Goal: Task Accomplishment & Management: Use online tool/utility

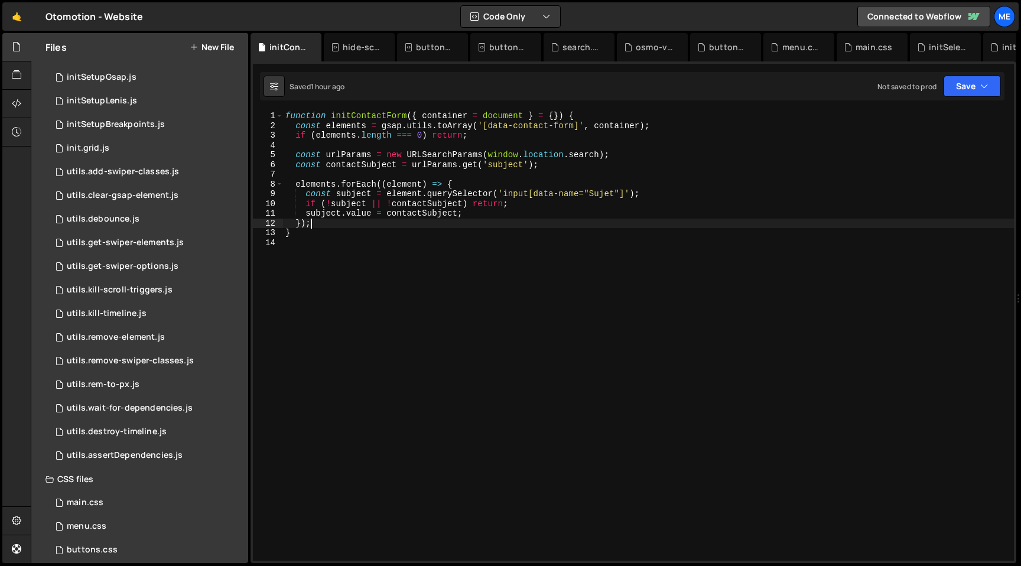
scroll to position [1094, 0]
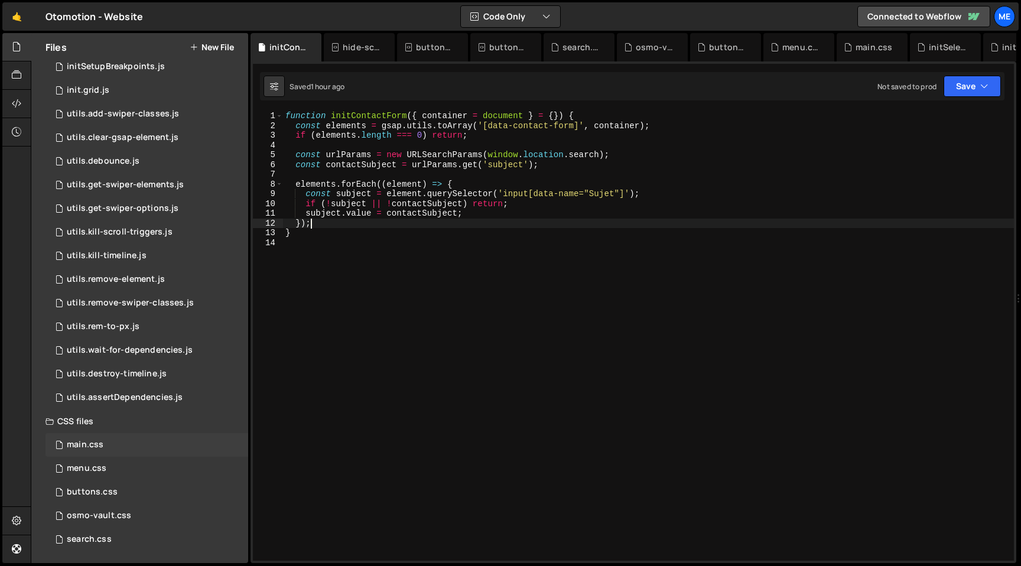
click at [77, 451] on div "main.css 0" at bounding box center [146, 445] width 203 height 24
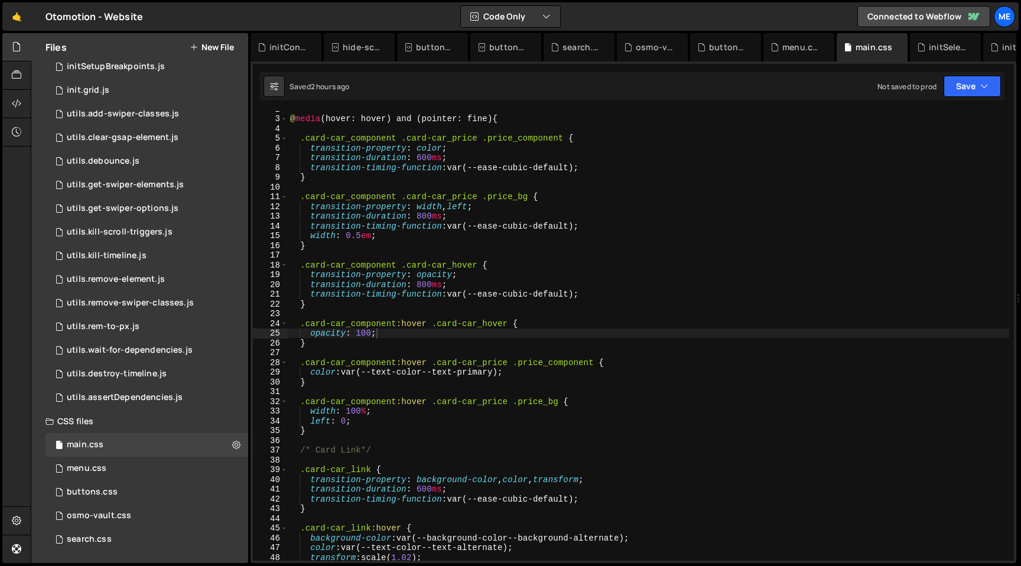
scroll to position [16, 0]
click at [401, 340] on div "@ media (hover: hover) and (pointer: fine) { .card-car_component .card-car_pric…" at bounding box center [648, 339] width 721 height 469
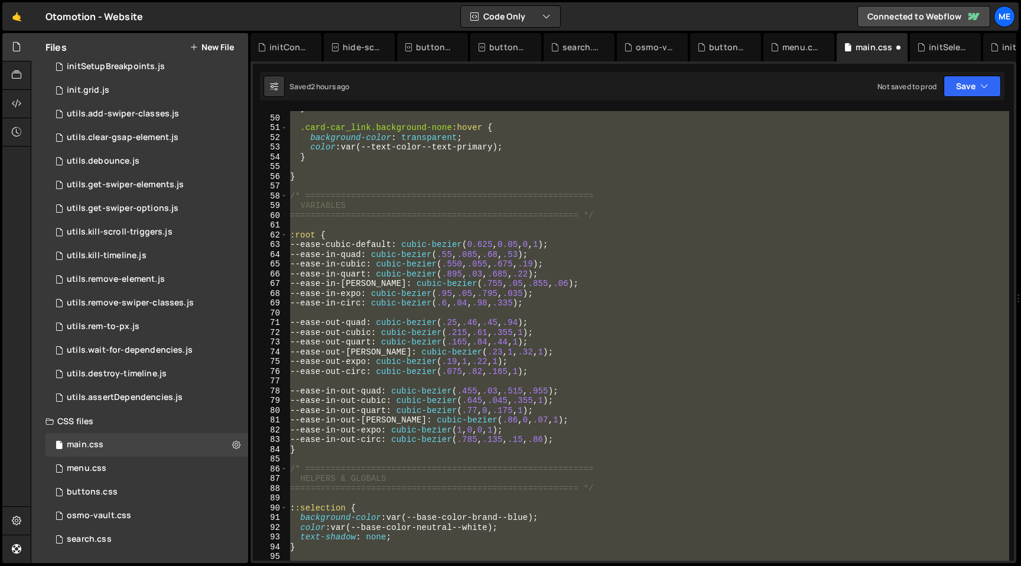
scroll to position [0, 0]
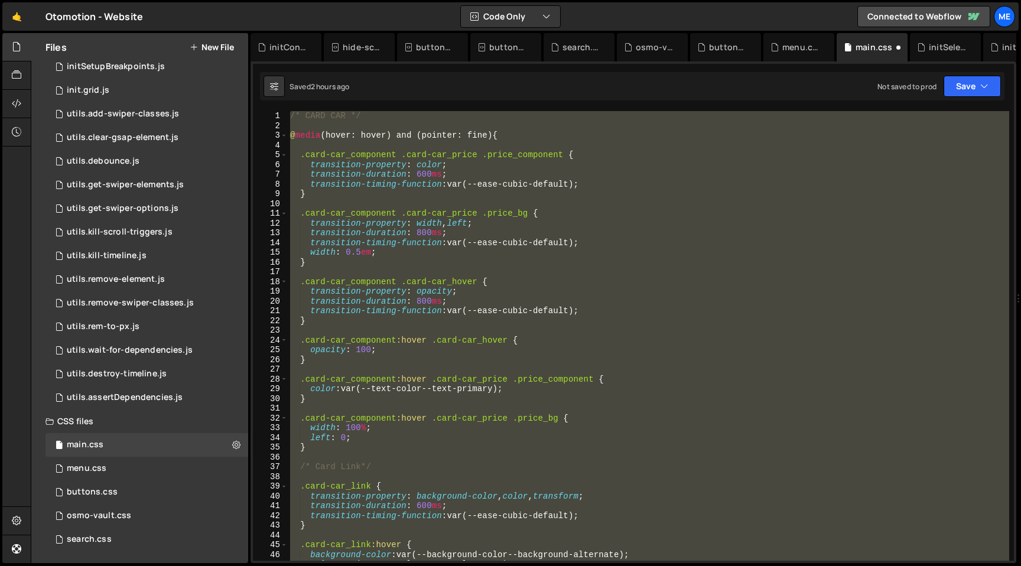
click at [472, 349] on div "/* CARD CAR */ @ media (hover: hover) and (pointer: fine) { .card-car_component…" at bounding box center [648, 336] width 721 height 450
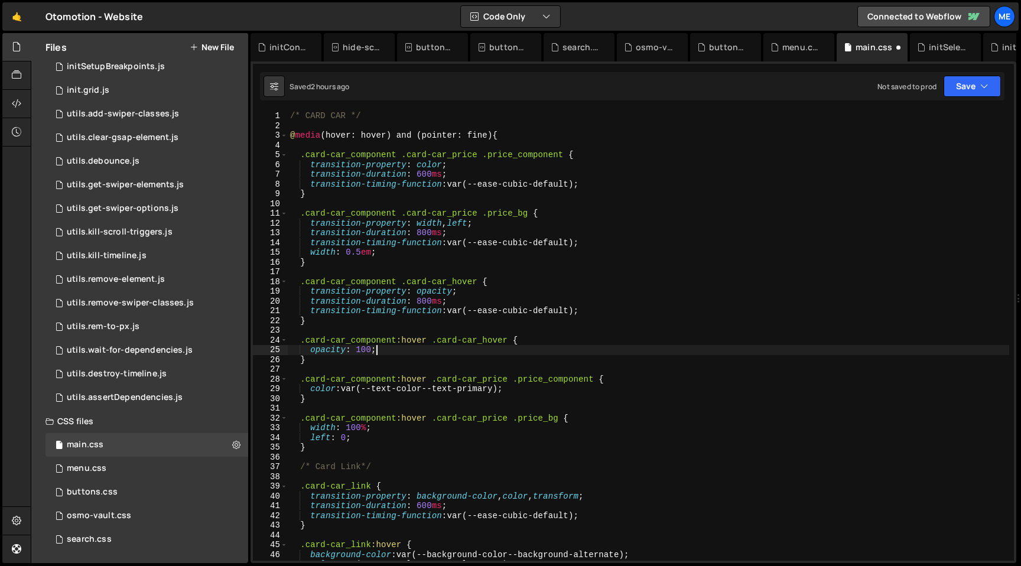
click at [363, 352] on div "/* CARD CAR */ @ media (hover: hover) and (pointer: fine) { .card-car_component…" at bounding box center [648, 345] width 721 height 469
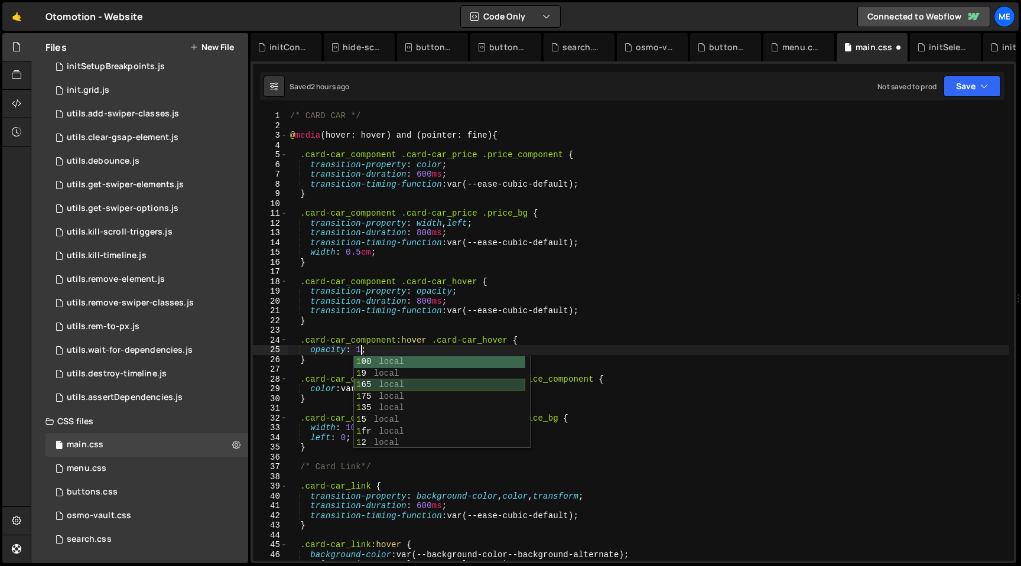
scroll to position [0, 5]
click at [418, 337] on div "/* CARD CAR */ @ media (hover: hover) and (pointer: fine) { .card-car_component…" at bounding box center [648, 345] width 721 height 469
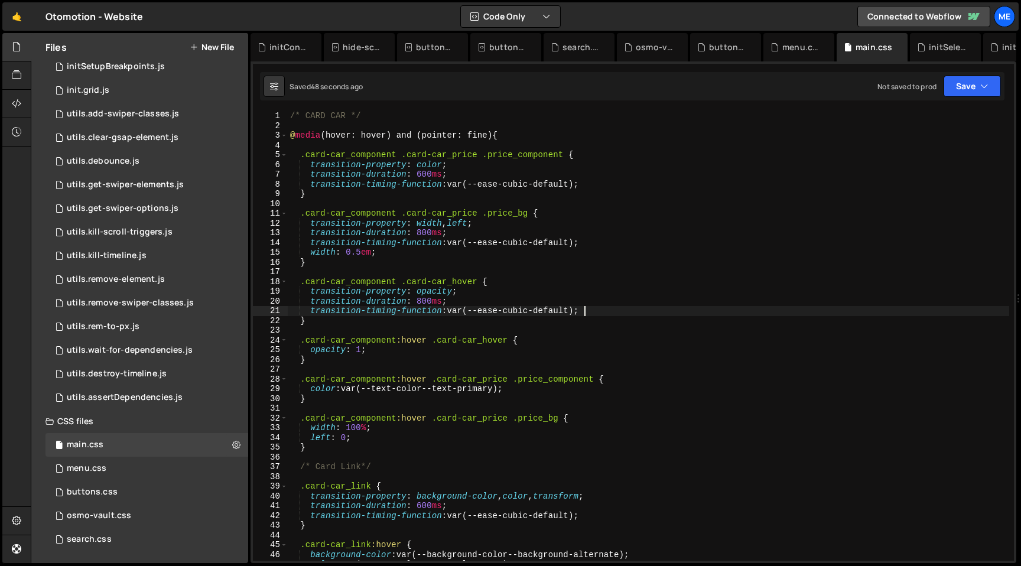
click at [602, 311] on div "/* CARD CAR */ @ media (hover: hover) and (pointer: fine) { .card-car_component…" at bounding box center [648, 345] width 721 height 469
type textarea "transition-timing-function: var(--ease-cubic-default);"
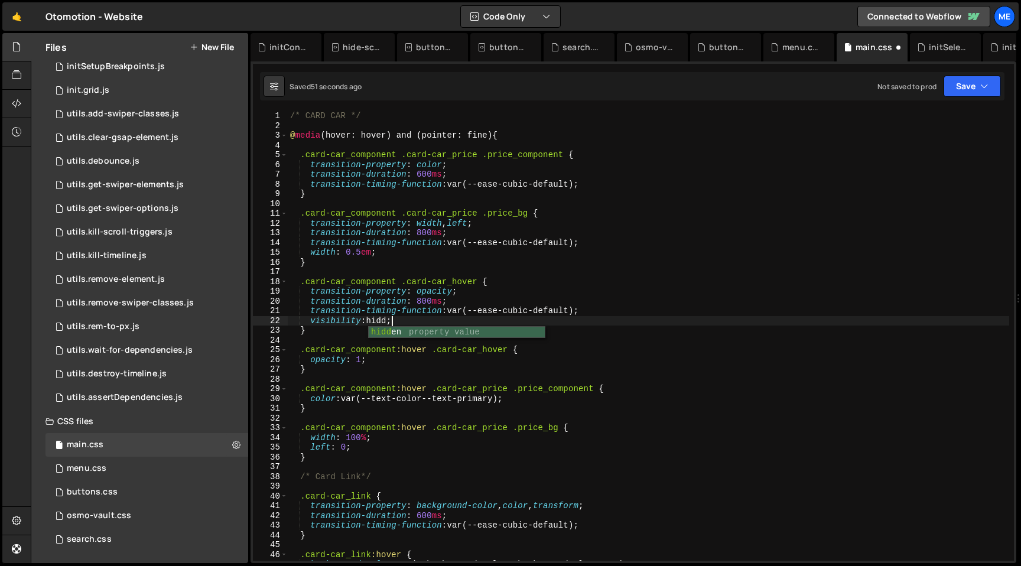
scroll to position [0, 7]
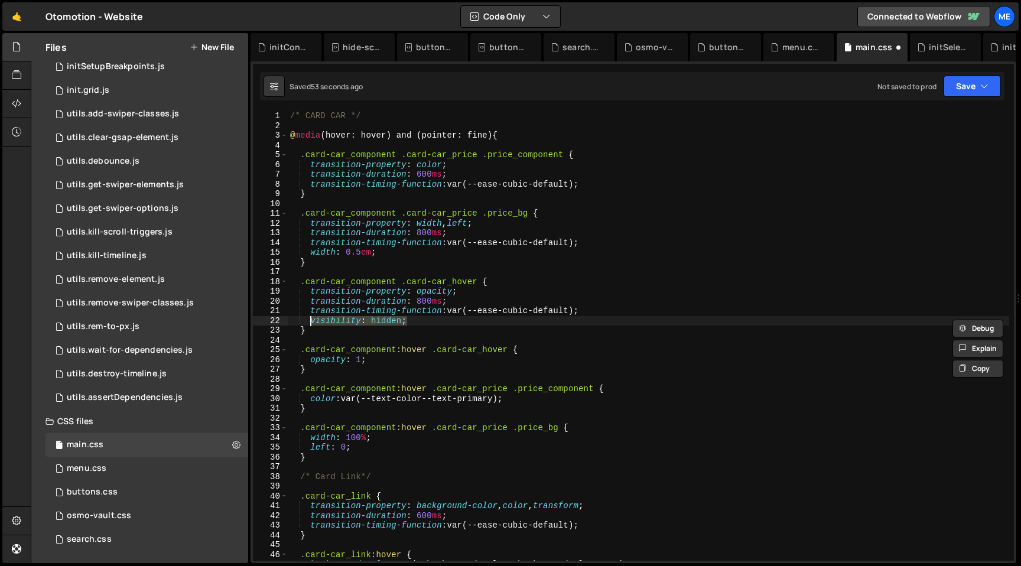
click at [501, 362] on div "/* CARD CAR */ @ media (hover: hover) and (pointer: fine) { .card-car_component…" at bounding box center [648, 345] width 721 height 469
type textarea "opacity: 1;"
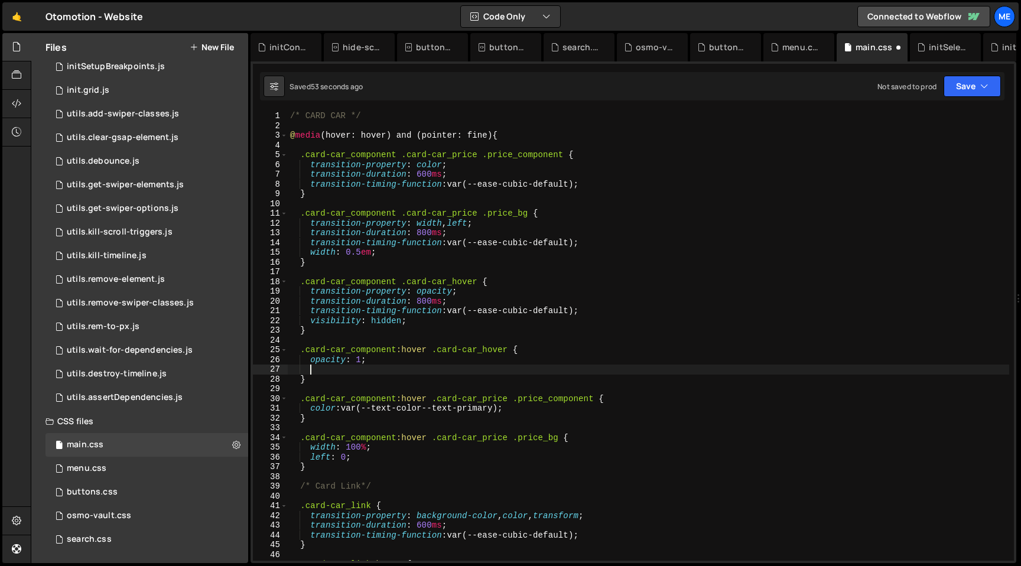
scroll to position [0, 1]
paste textarea "visibility: hidden;"
click at [388, 369] on div "/* CARD CAR */ @ media (hover: hover) and (pointer: fine) { .card-car_component…" at bounding box center [648, 345] width 721 height 469
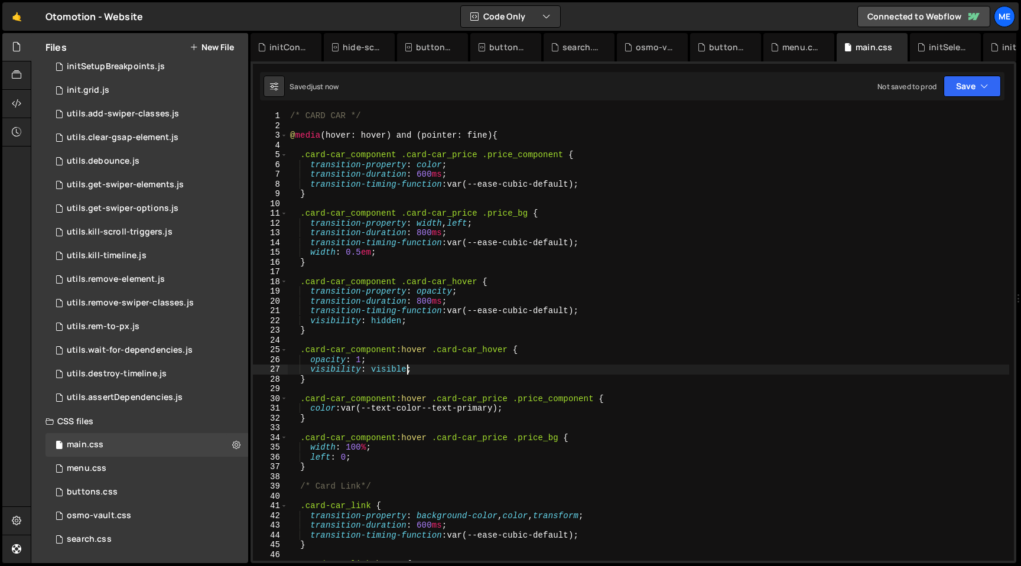
click at [364, 360] on div "/* CARD CAR */ @ media (hover: hover) and (pointer: fine) { .card-car_component…" at bounding box center [648, 345] width 721 height 469
type textarea "opacity: 1;"
click at [420, 200] on div "/* CARD CAR */ @ media (hover: hover) and (pointer: fine) { .card-car_component…" at bounding box center [648, 345] width 721 height 469
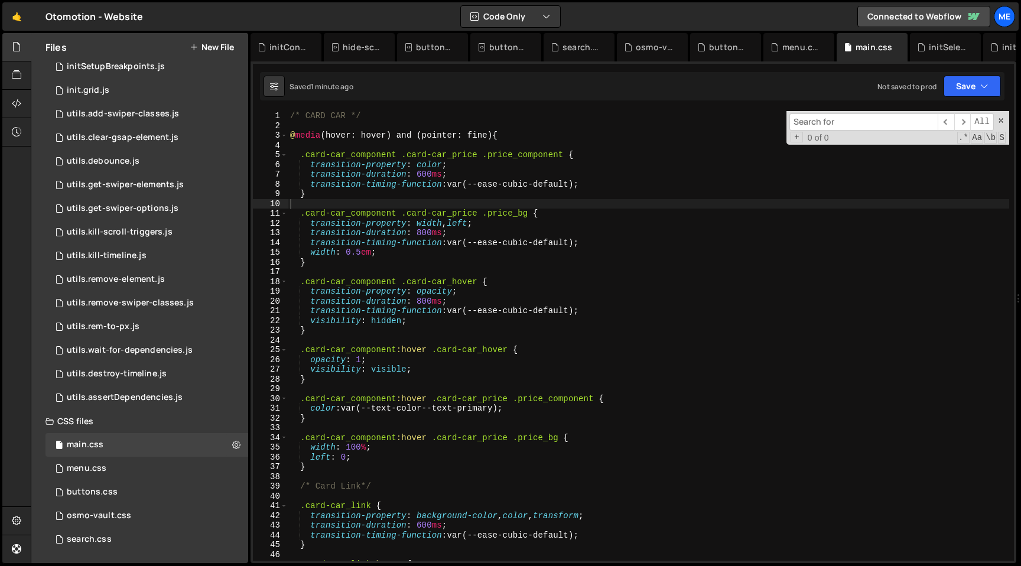
type input "initResetFinsweet"
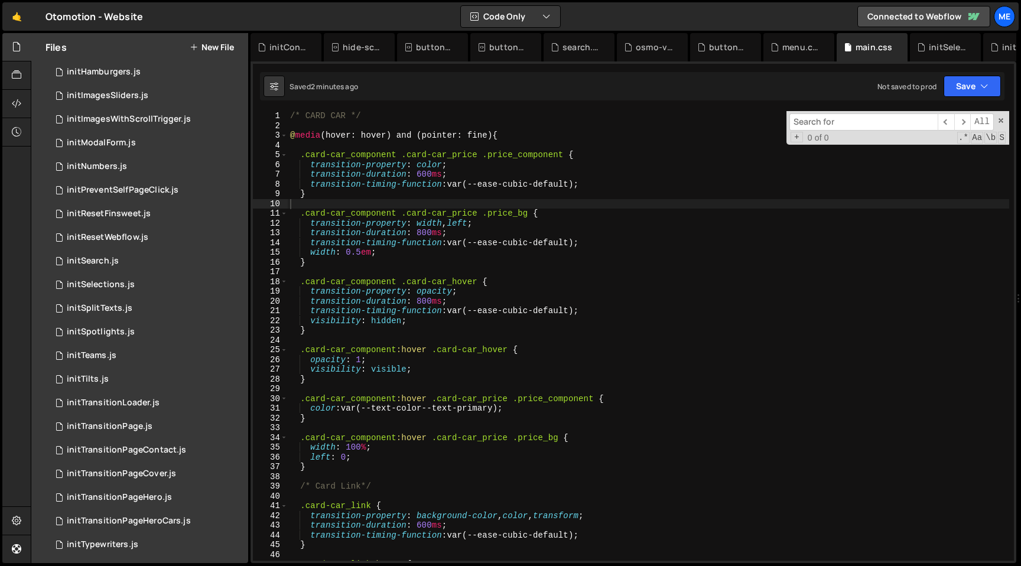
scroll to position [349, 0]
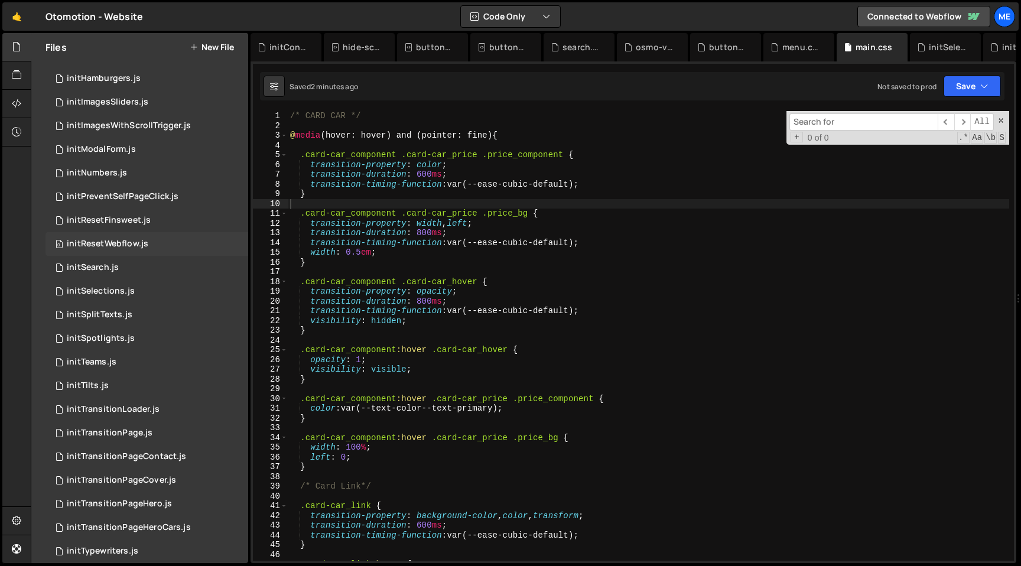
click at [129, 245] on div "initResetWebflow.js" at bounding box center [108, 244] width 82 height 11
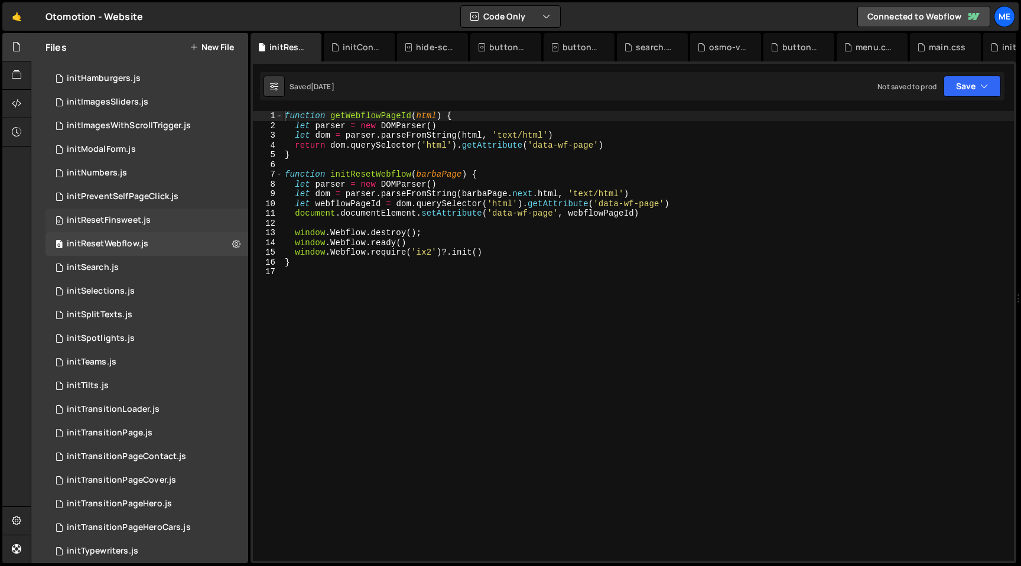
click at [129, 218] on div "initResetFinsweet.js" at bounding box center [109, 220] width 84 height 11
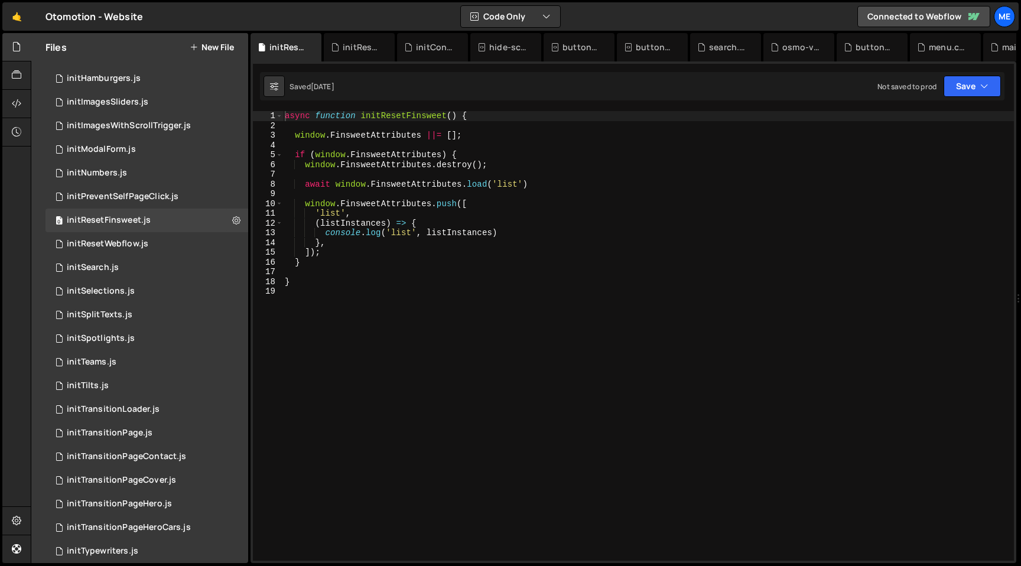
click at [432, 165] on div "async function initResetFinsweet ( ) { window . FinsweetAttributes ||= [ ] ; if…" at bounding box center [647, 345] width 731 height 469
click at [457, 185] on div "async function initResetFinsweet ( ) { window . FinsweetAttributes ||= [ ] ; if…" at bounding box center [647, 345] width 731 height 469
click at [431, 207] on div "async function initResetFinsweet ( ) { window . FinsweetAttributes ||= [ ] ; if…" at bounding box center [647, 345] width 731 height 469
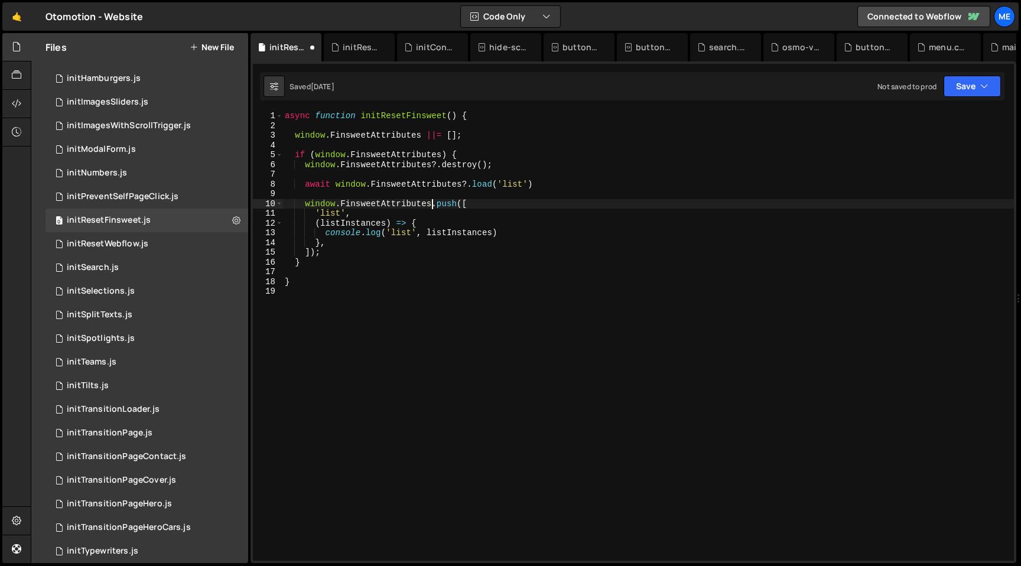
type textarea "window.FinsweetAttributes?.push(["
click at [475, 148] on div "async function initResetFinsweet ( ) { window . FinsweetAttributes ||= [ ] ; if…" at bounding box center [647, 345] width 731 height 469
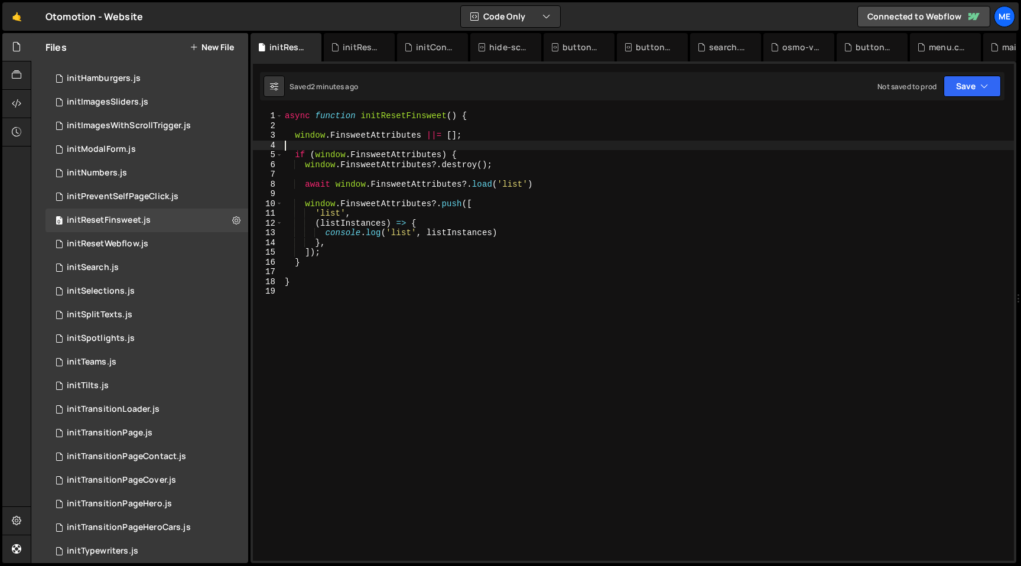
click at [475, 210] on div "async function initResetFinsweet ( ) { window . FinsweetAttributes ||= [ ] ; if…" at bounding box center [647, 345] width 731 height 469
type textarea "'list',"
click at [311, 47] on icon at bounding box center [312, 47] width 8 height 12
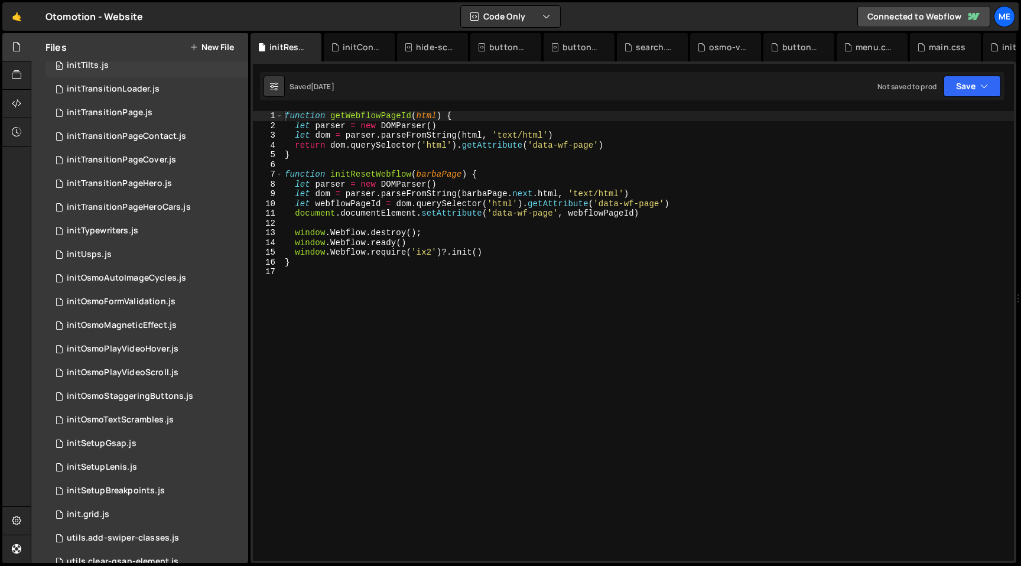
scroll to position [1094, 0]
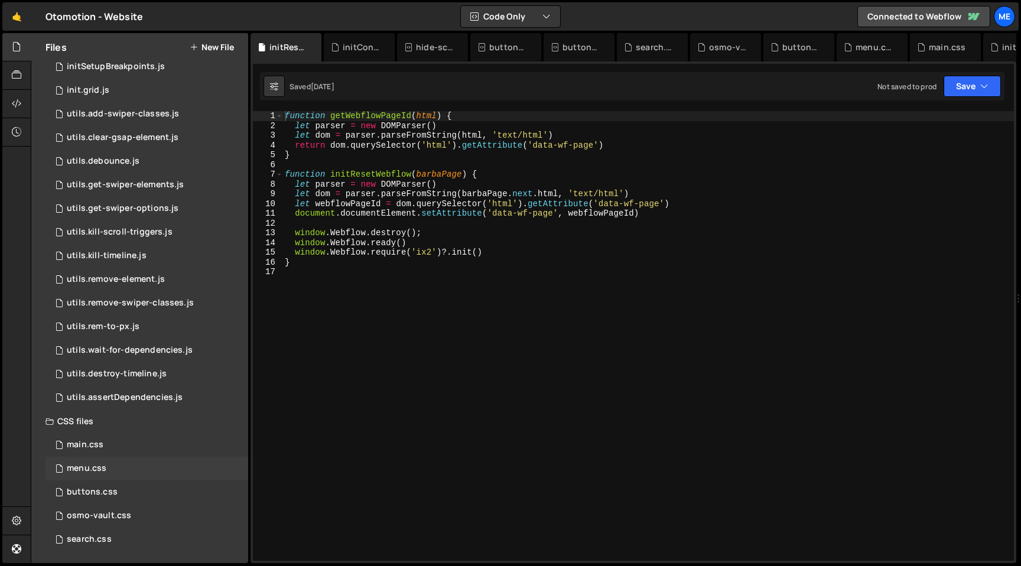
click at [99, 469] on div "menu.css" at bounding box center [87, 468] width 40 height 11
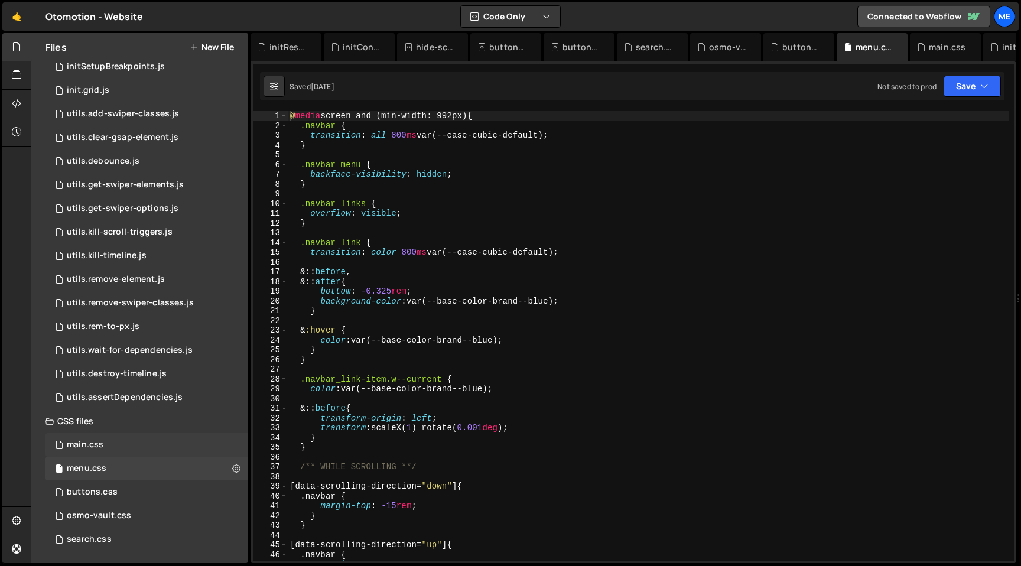
click at [100, 446] on div "main.css" at bounding box center [85, 445] width 37 height 11
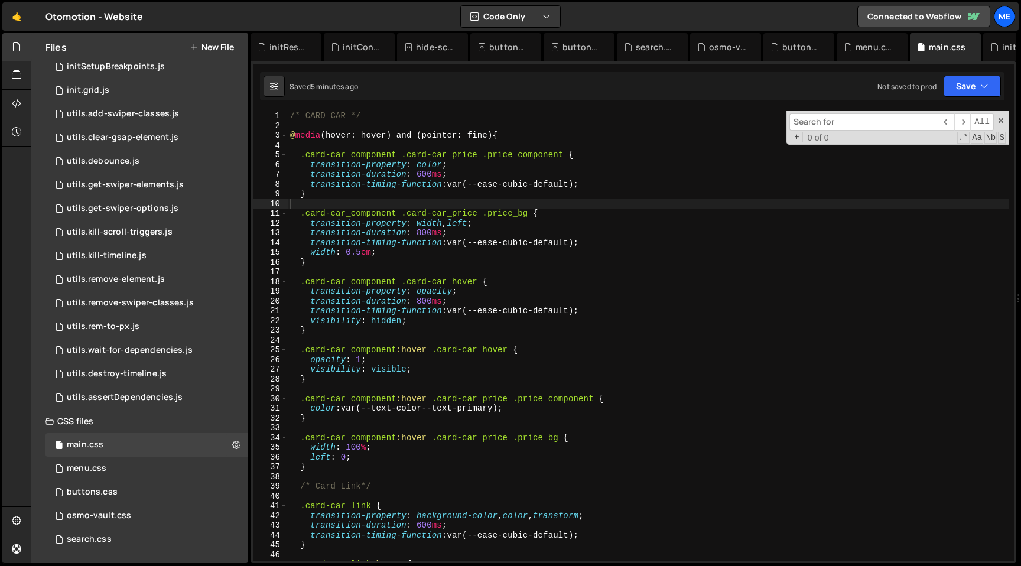
scroll to position [187, 0]
type textarea "transition-timing-function: var(--ease-cubic-default);"
click at [590, 183] on div "/* CARD CAR */ @ media (hover: hover) and (pointer: fine) { .card-car_component…" at bounding box center [648, 345] width 721 height 469
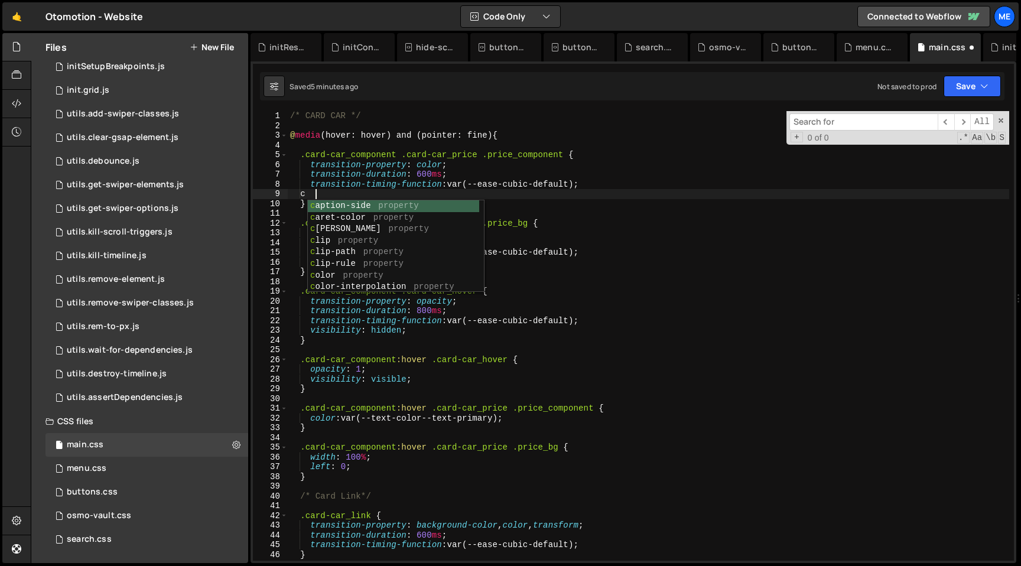
type textarea "cur"
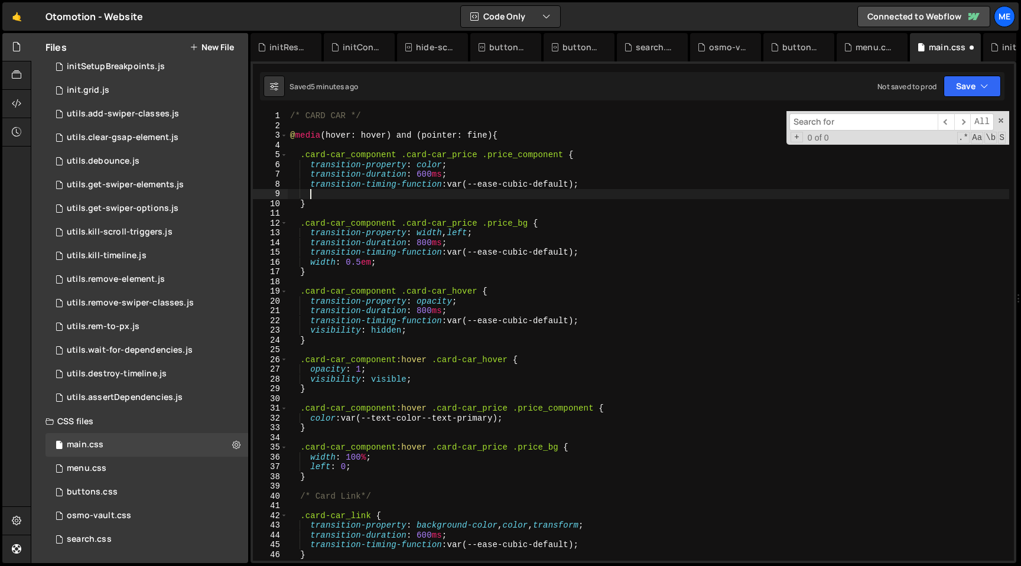
scroll to position [0, 0]
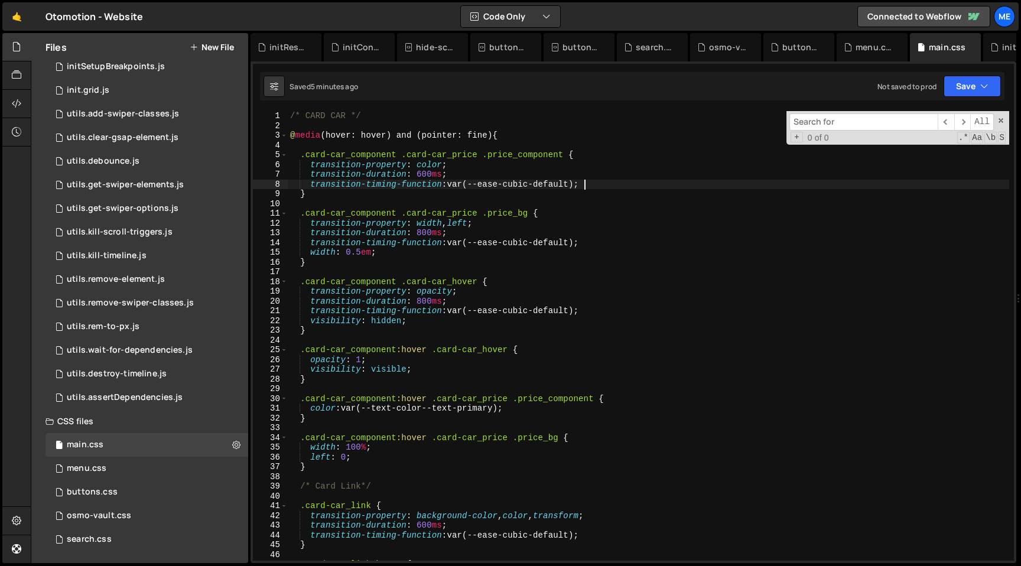
click at [477, 282] on div "/* CARD CAR */ @ media (hover: hover) and (pointer: fine) { .card-car_component…" at bounding box center [648, 345] width 721 height 469
click at [400, 279] on div "/* CARD CAR */ @ media (hover: hover) and (pointer: fine) { .card-car_component…" at bounding box center [648, 345] width 721 height 469
click at [396, 281] on div "/* CARD CAR */ @ media (hover: hover) and (pointer: fine) { .card-car_component…" at bounding box center [648, 345] width 721 height 469
click at [440, 213] on div "/* CARD CAR */ @ media (hover: hover) and (pointer: fine) { .card-car_component…" at bounding box center [648, 345] width 721 height 469
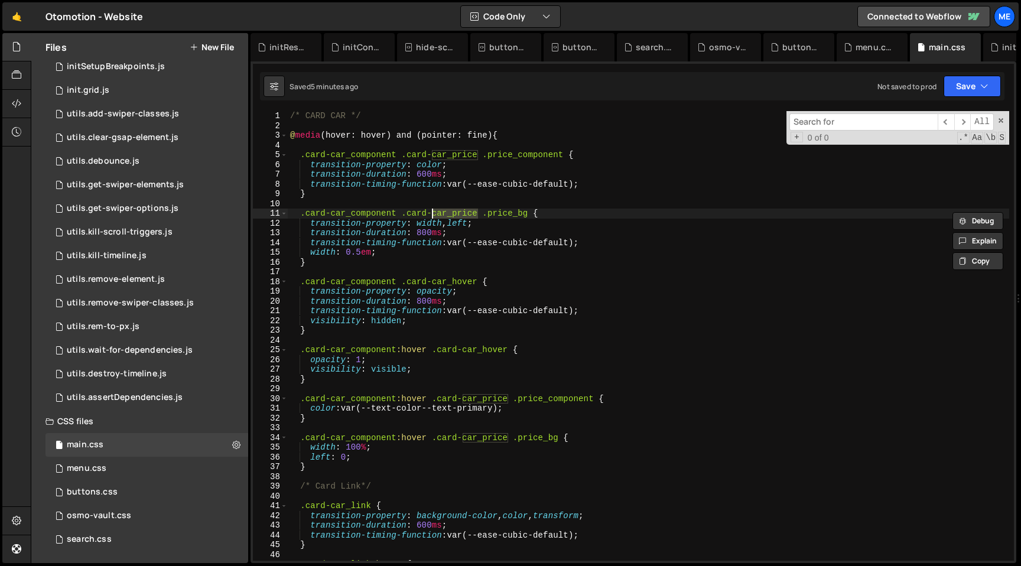
paste textarea "price_component"
drag, startPoint x: 407, startPoint y: 213, endPoint x: 476, endPoint y: 214, distance: 69.7
click at [476, 214] on div "/* CARD CAR */ @ media (hover: hover) and (pointer: fine) { .card-car_component…" at bounding box center [648, 345] width 721 height 469
paste textarea "price_component"
click at [484, 214] on div "/* CARD CAR */ @ media (hover: hover) and (pointer: fine) { .card-car_component…" at bounding box center [648, 345] width 721 height 469
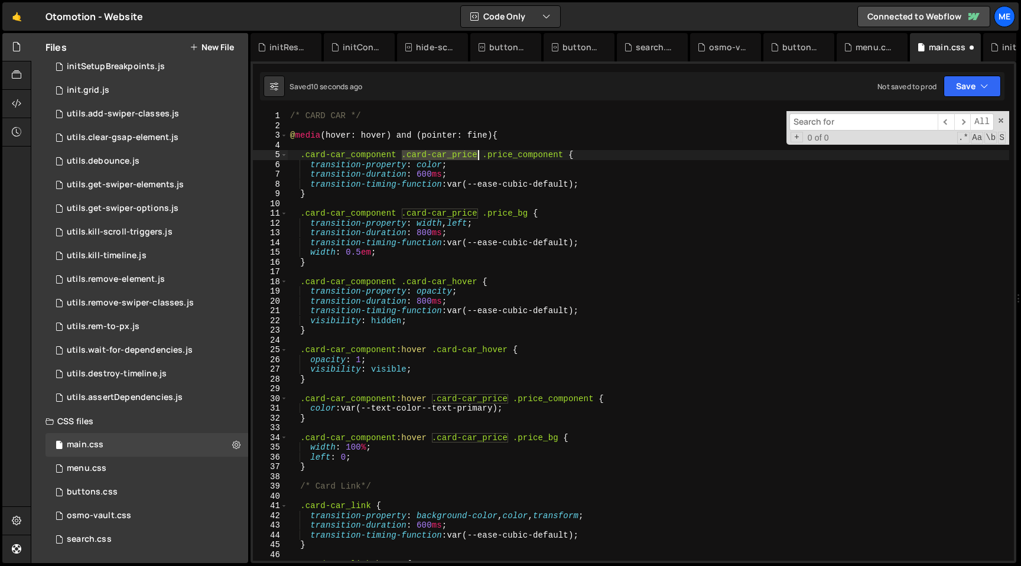
drag, startPoint x: 402, startPoint y: 158, endPoint x: 479, endPoint y: 159, distance: 76.8
click at [479, 159] on div "/* CARD CAR */ @ media (hover: hover) and (pointer: fine) { .card-car_component…" at bounding box center [648, 345] width 721 height 469
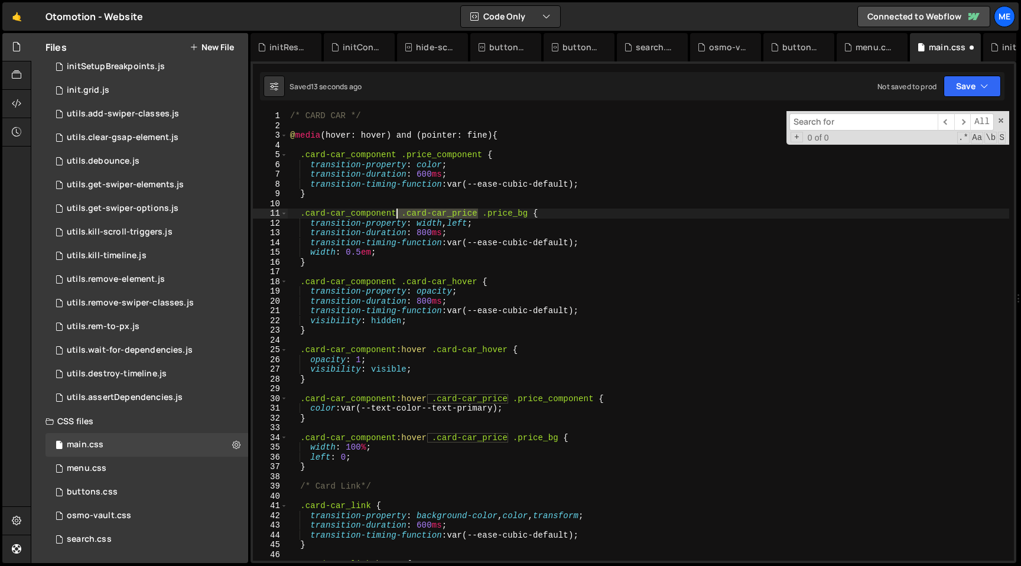
drag, startPoint x: 479, startPoint y: 216, endPoint x: 399, endPoint y: 211, distance: 79.9
click at [399, 211] on div "/* CARD CAR */ @ media (hover: hover) and (pointer: fine) { .card-car_component…" at bounding box center [648, 345] width 721 height 469
click at [402, 214] on div "/* CARD CAR */ @ media (hover: hover) and (pointer: fine) { .card-car_component…" at bounding box center [648, 345] width 721 height 469
paste textarea "price_component"
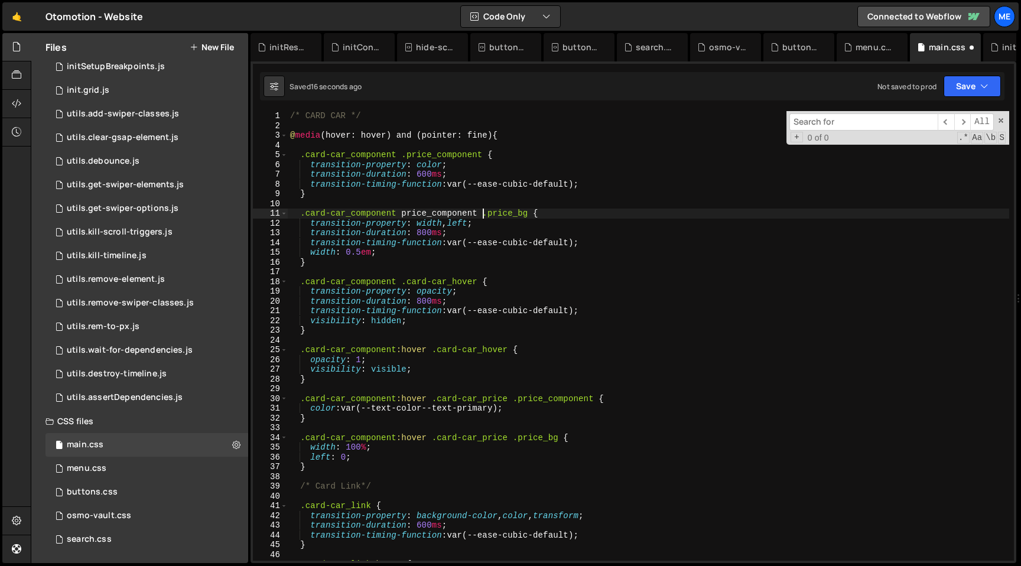
click at [403, 213] on div "/* CARD CAR */ @ media (hover: hover) and (pointer: fine) { .card-car_component…" at bounding box center [648, 345] width 721 height 469
click at [586, 252] on div "/* CARD CAR */ @ media (hover: hover) and (pointer: fine) { .card-car_component…" at bounding box center [648, 345] width 721 height 469
click at [399, 217] on div "/* CARD CAR */ @ media (hover: hover) and (pointer: fine) { .card-car_component…" at bounding box center [648, 345] width 721 height 469
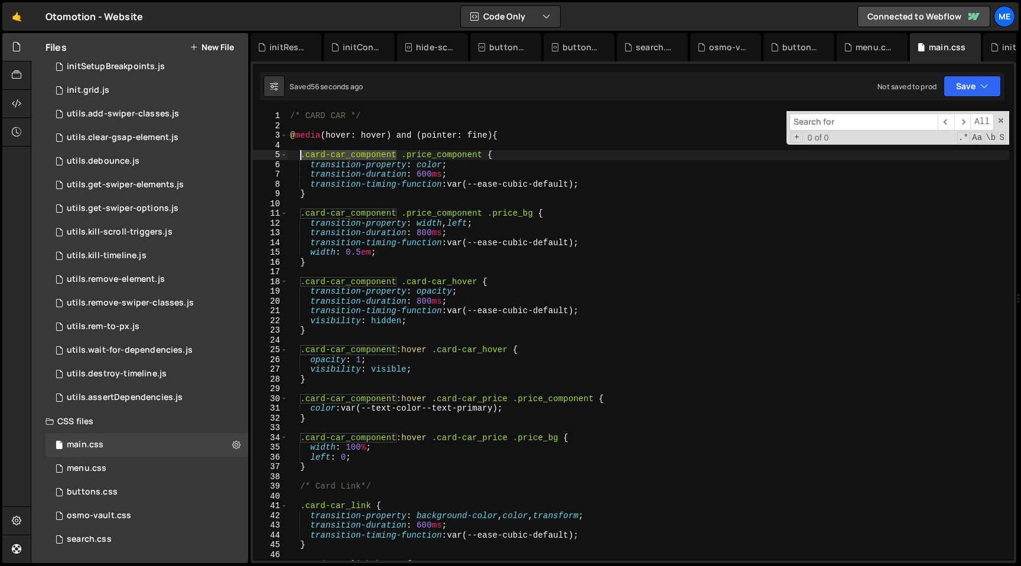
drag, startPoint x: 398, startPoint y: 157, endPoint x: 300, endPoint y: 155, distance: 98.7
click at [300, 155] on div "/* CARD CAR */ @ media (hover: hover) and (pointer: fine) { .card-car_component…" at bounding box center [648, 345] width 721 height 469
type textarea ".card-car_component .price_component {"
click at [314, 147] on div "/* CARD CAR */ @ media (hover: hover) and (pointer: fine) { .card-car_component…" at bounding box center [648, 345] width 721 height 469
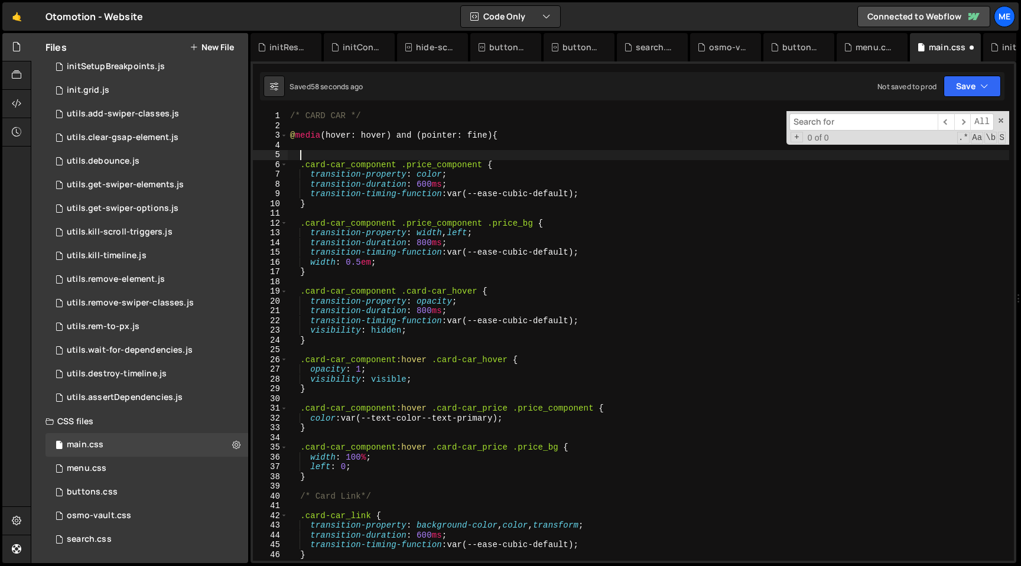
paste textarea ".card-car_component"
type textarea ".card-car_component{}"
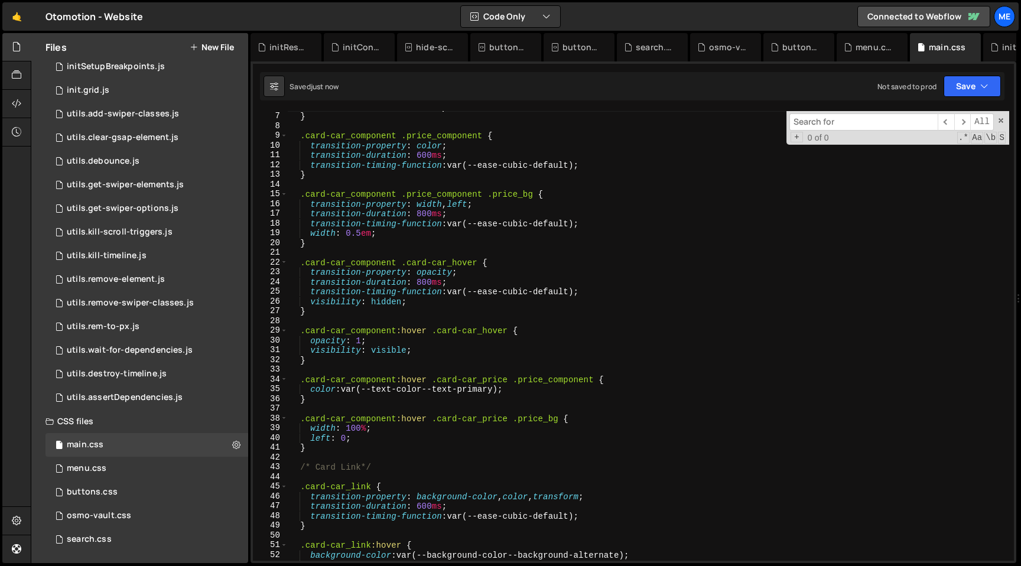
scroll to position [58, 0]
click at [422, 303] on div "cursor : pointer !important ; } .card-car_component .price_component { transiti…" at bounding box center [648, 336] width 721 height 469
type textarea "visibility: hidden;"
click at [310, 304] on div "cursor : pointer !important ; } .card-car_component .price_component { transiti…" at bounding box center [648, 336] width 721 height 469
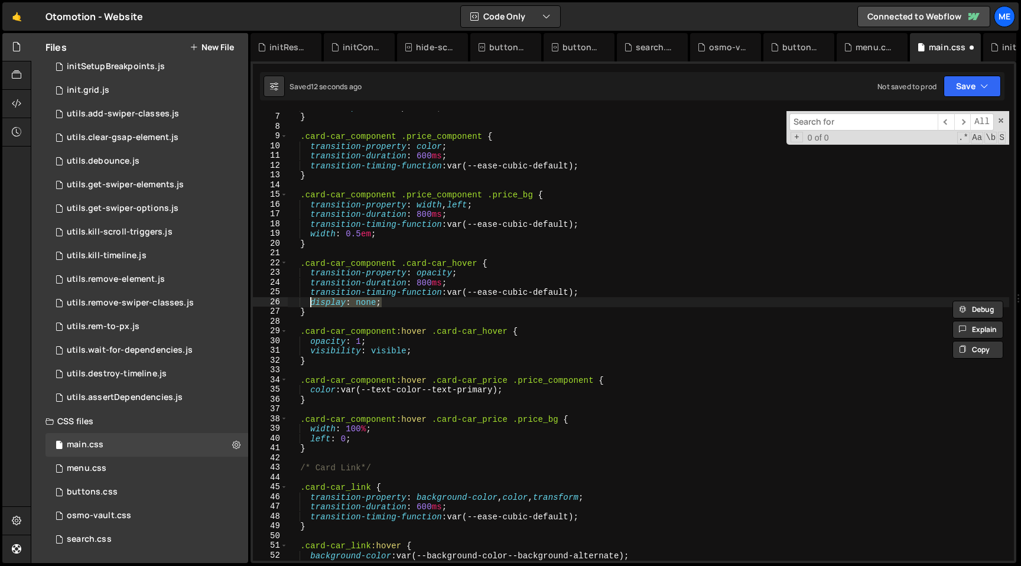
click at [381, 343] on div "cursor : pointer !important ; } .card-car_component .price_component { transiti…" at bounding box center [648, 336] width 721 height 469
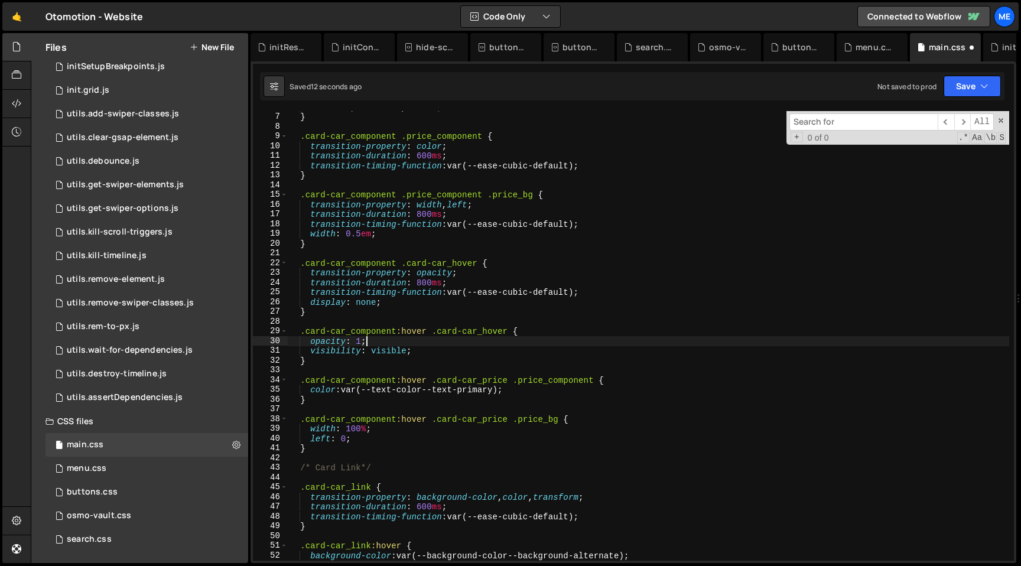
scroll to position [0, 5]
paste textarea "display: non"
click at [368, 353] on div "cursor : pointer !important ; } .card-car_component .price_component { transiti…" at bounding box center [648, 336] width 721 height 469
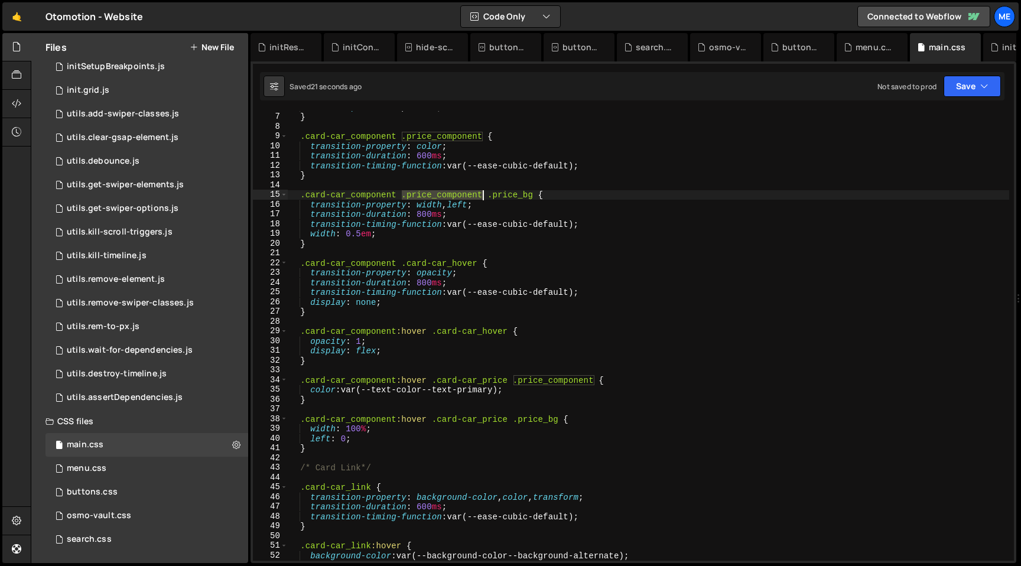
drag, startPoint x: 402, startPoint y: 197, endPoint x: 482, endPoint y: 196, distance: 79.8
click at [482, 196] on div "cursor : pointer !important ; } .card-car_component .price_component { transiti…" at bounding box center [648, 336] width 721 height 469
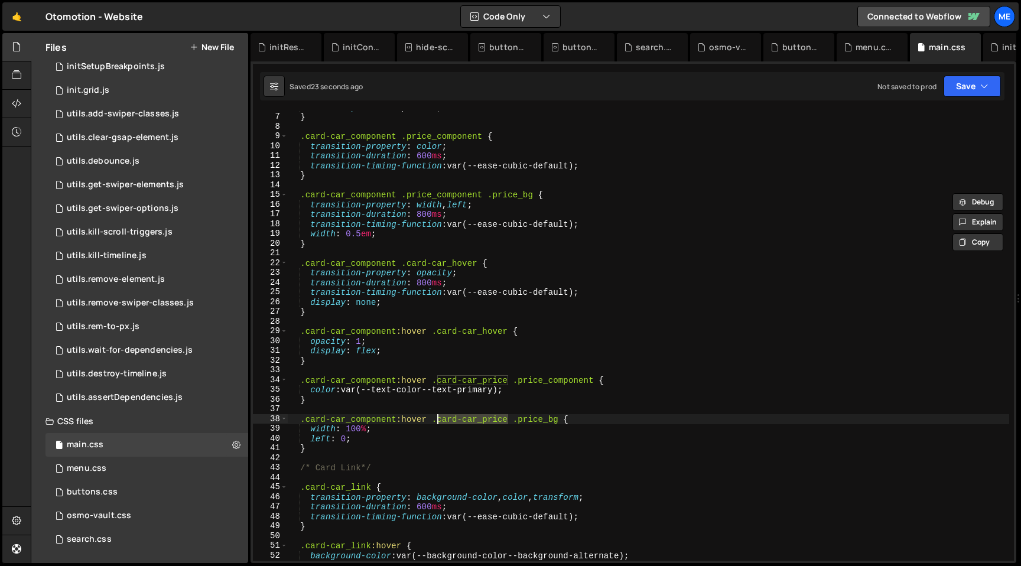
drag, startPoint x: 509, startPoint y: 420, endPoint x: 431, endPoint y: 420, distance: 78.0
click at [431, 420] on div "cursor : pointer !important ; } .card-car_component .price_component { transiti…" at bounding box center [648, 336] width 721 height 469
paste textarea ":hover"
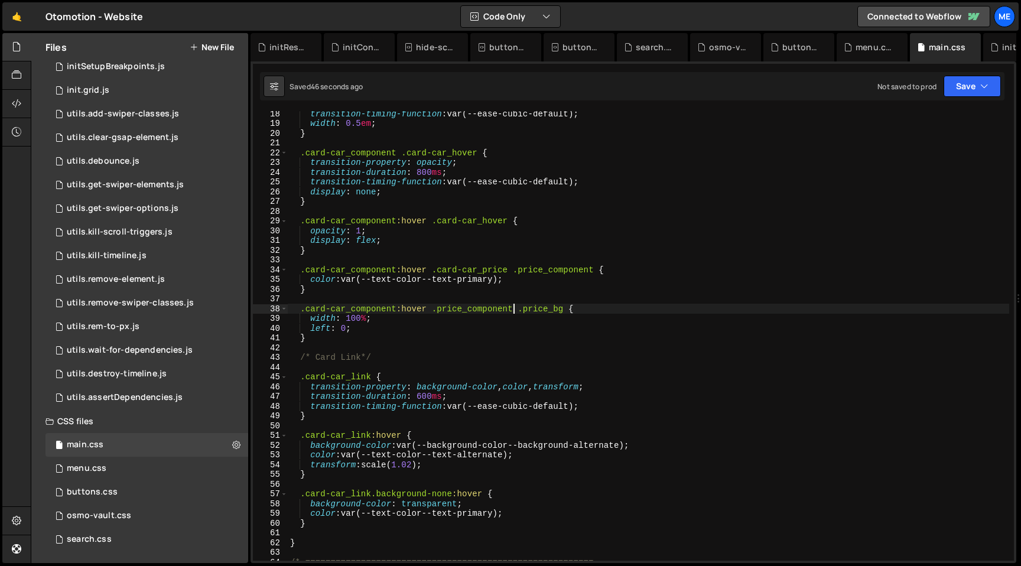
scroll to position [168, 0]
click at [370, 434] on div "transition-timing-function : var(--ease-cubic-default) ; width : 0.5 em ; } .ca…" at bounding box center [648, 342] width 721 height 469
click at [350, 269] on div "transition-timing-function : var(--ease-cubic-default) ; width : 0.5 em ; } .ca…" at bounding box center [648, 342] width 721 height 469
drag, startPoint x: 307, startPoint y: 270, endPoint x: 395, endPoint y: 270, distance: 88.6
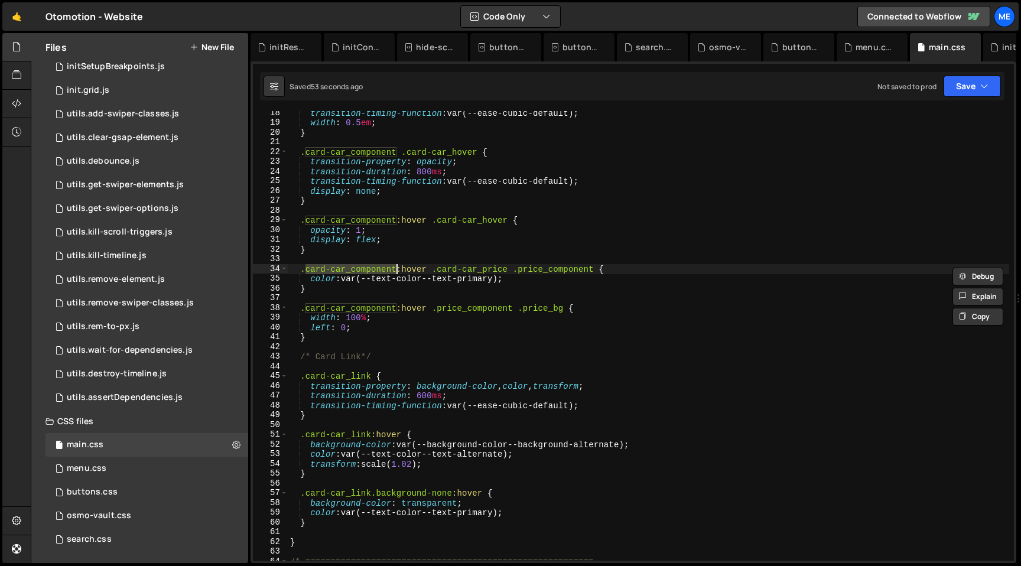
click at [395, 270] on div "transition-timing-function : var(--ease-cubic-default) ; width : 0.5 em ; } .ca…" at bounding box center [648, 342] width 721 height 469
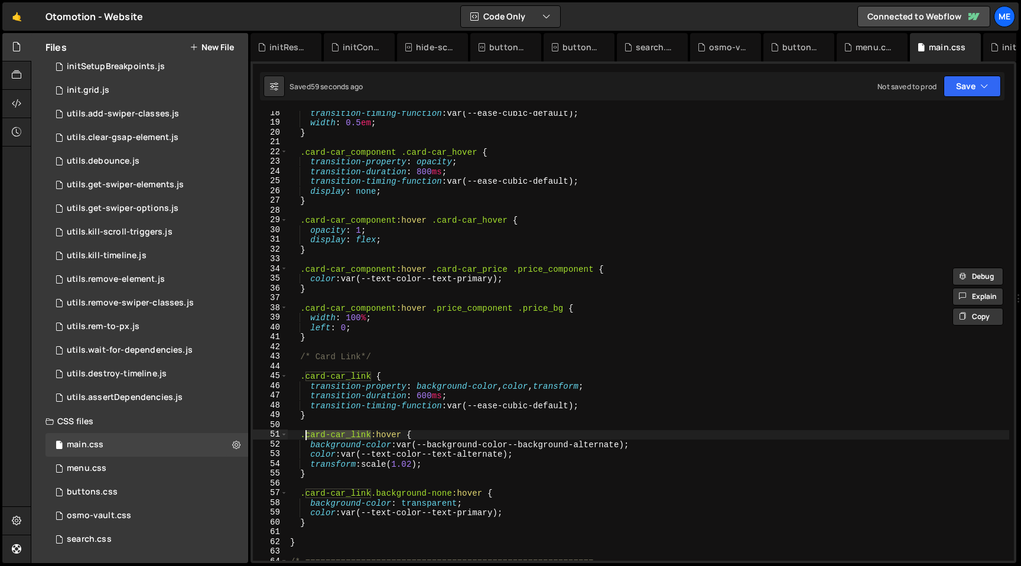
drag, startPoint x: 371, startPoint y: 436, endPoint x: 307, endPoint y: 434, distance: 64.4
click at [307, 434] on div "transition-timing-function : var(--ease-cubic-default) ; width : 0.5 em ; } .ca…" at bounding box center [648, 342] width 721 height 469
click at [301, 435] on div "transition-timing-function : var(--ease-cubic-default) ; width : 0.5 em ; } .ca…" at bounding box center [648, 342] width 721 height 469
paste textarea "card-car_component"
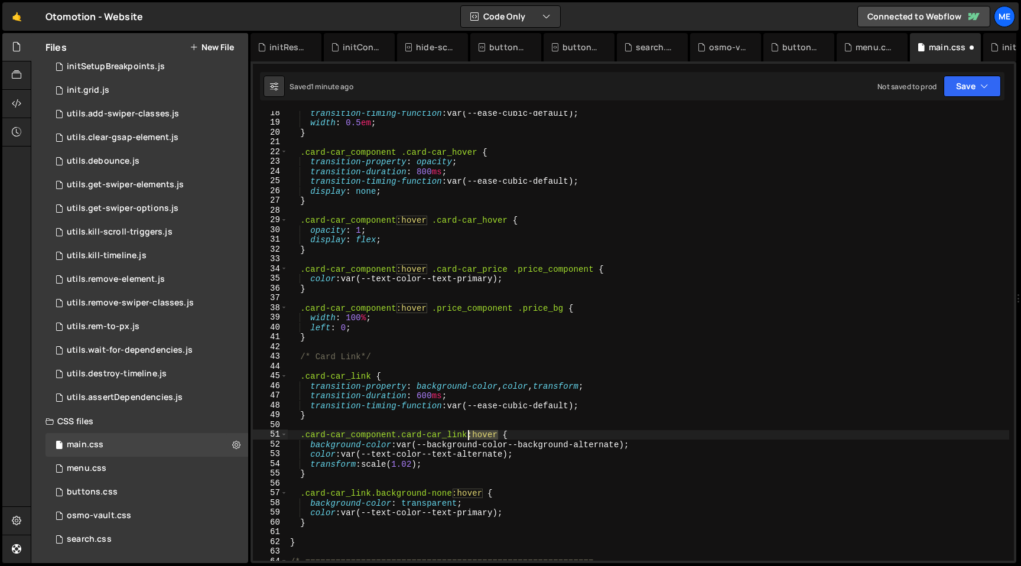
drag, startPoint x: 498, startPoint y: 435, endPoint x: 469, endPoint y: 435, distance: 28.4
click at [469, 435] on div "transition-timing-function : var(--ease-cubic-default) ; width : 0.5 em ; } .ca…" at bounding box center [648, 342] width 721 height 469
click at [394, 434] on div "transition-timing-function : var(--ease-cubic-default) ; width : 0.5 em ; } .ca…" at bounding box center [648, 342] width 721 height 469
click at [396, 434] on div "transition-timing-function : var(--ease-cubic-default) ; width : 0.5 em ; } .ca…" at bounding box center [648, 342] width 721 height 469
paste textarea ":hover"
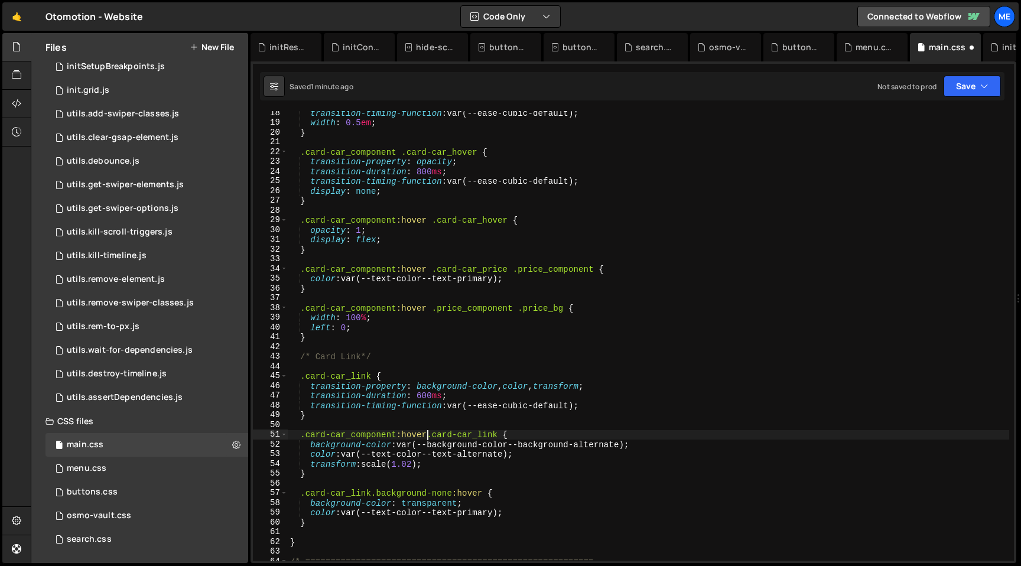
scroll to position [0, 9]
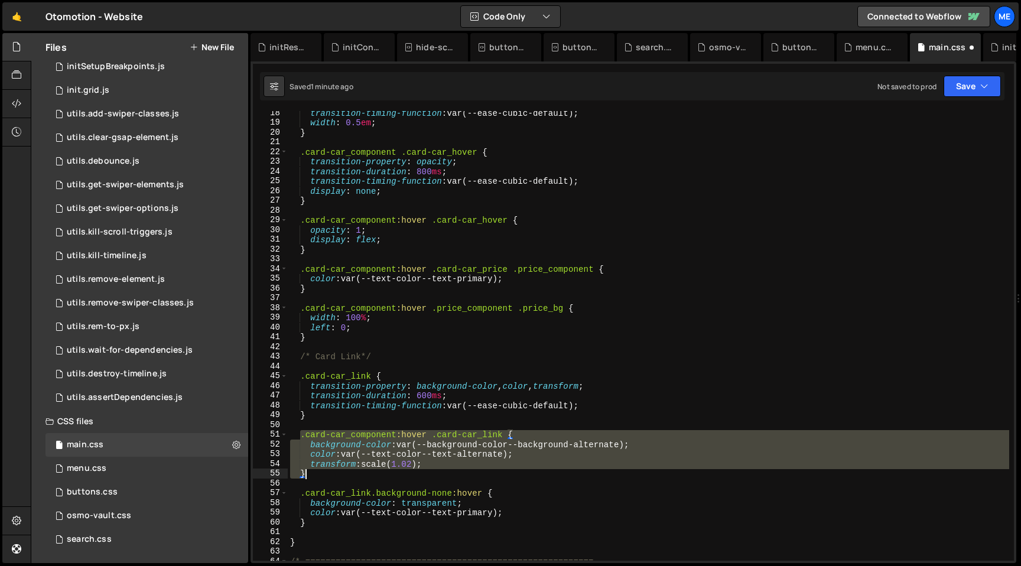
drag, startPoint x: 298, startPoint y: 435, endPoint x: 329, endPoint y: 470, distance: 46.5
click at [329, 470] on div "transition-timing-function : var(--ease-cubic-default) ; width : 0.5 em ; } .ca…" at bounding box center [648, 342] width 721 height 469
type textarea "transform: scale(1.02); }"
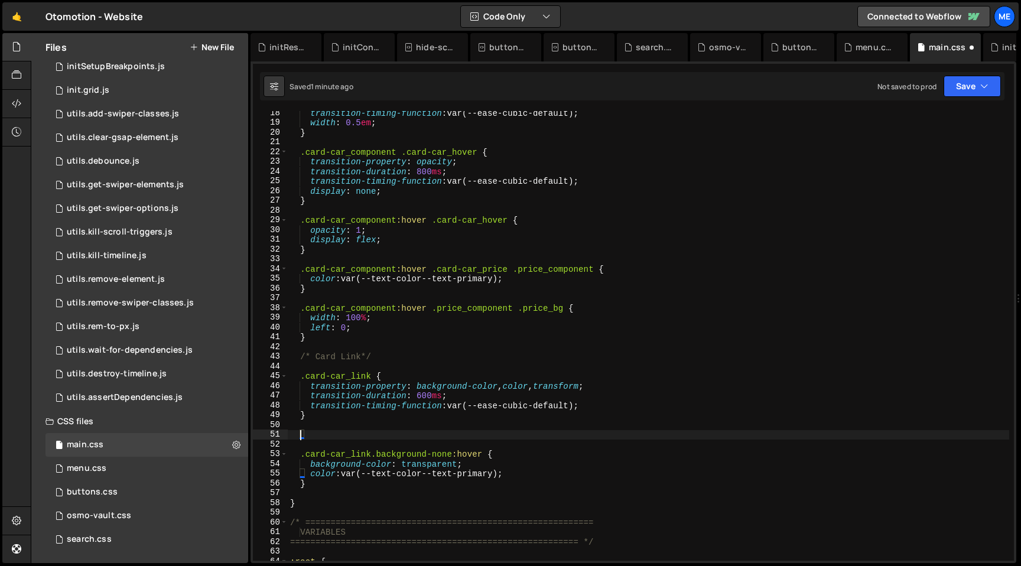
scroll to position [0, 0]
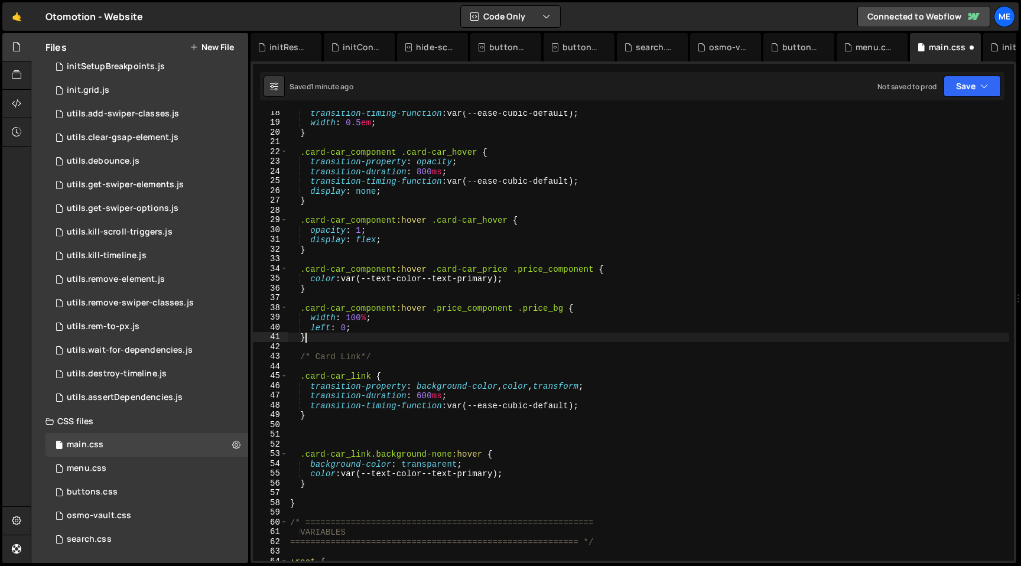
click at [348, 334] on div "transition-timing-function : var(--ease-cubic-default) ; width : 0.5 em ; } .ca…" at bounding box center [648, 342] width 721 height 469
type textarea "}"
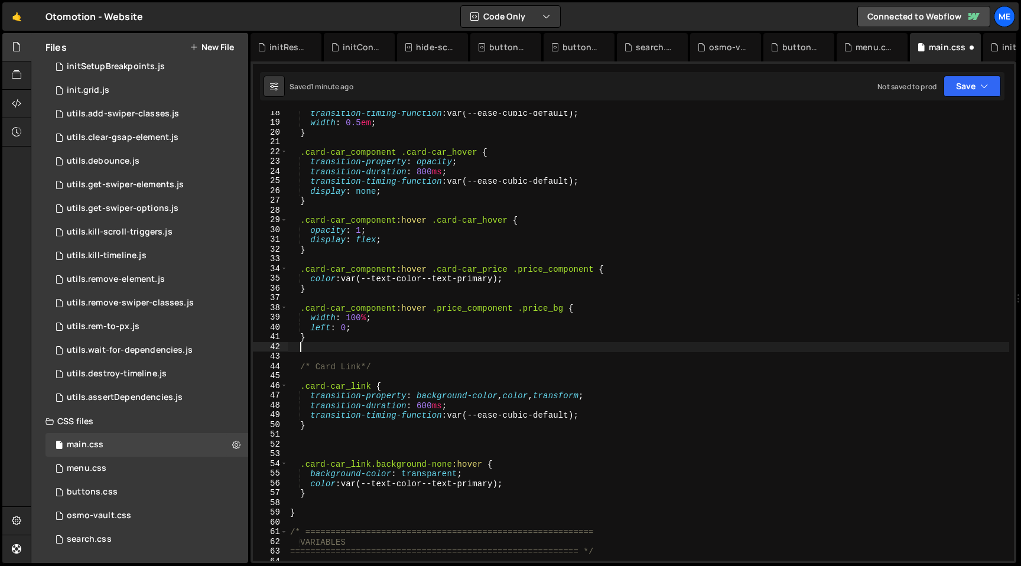
paste textarea "}"
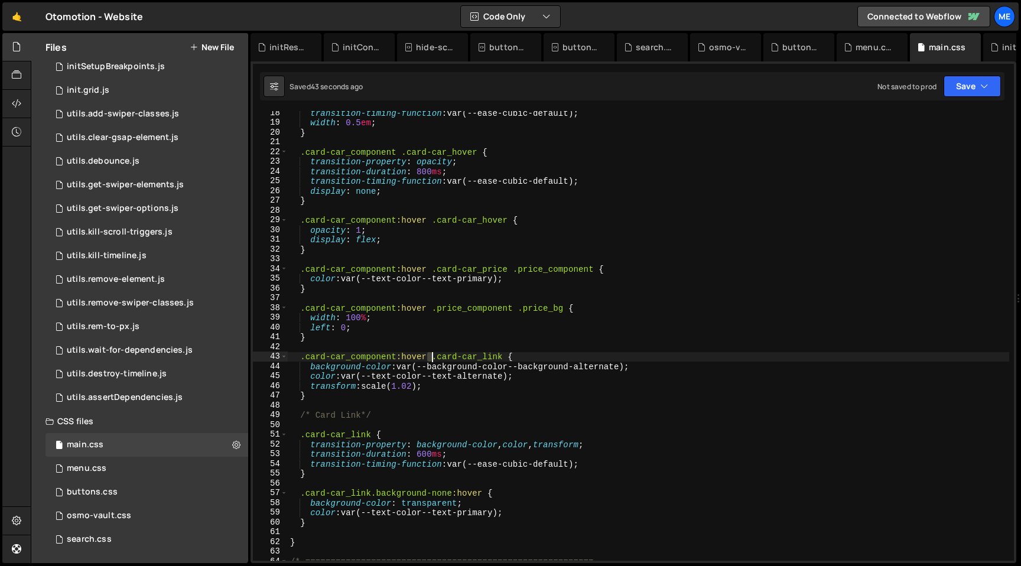
click at [430, 356] on div "transition-timing-function : var(--ease-cubic-default) ; width : 0.5 em ; } .ca…" at bounding box center [648, 342] width 721 height 469
click at [430, 355] on div "transition-timing-function : var(--ease-cubic-default) ; width : 0.5 em ; } .ca…" at bounding box center [648, 336] width 721 height 450
click at [431, 386] on div "transition-timing-function : var(--ease-cubic-default) ; width : 0.5 em ; } .ca…" at bounding box center [648, 342] width 721 height 469
type textarea "transform: scale(1.02);"
type textarea "color: var(--text-color--text-alternate);"
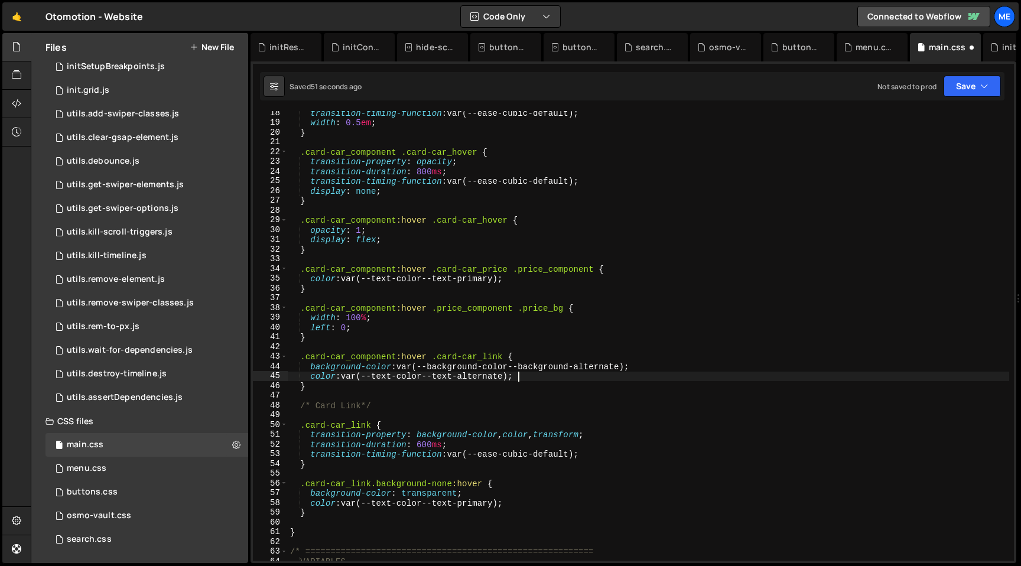
click at [391, 210] on div "transition-timing-function : var(--ease-cubic-default) ; width : 0.5 em ; } .ca…" at bounding box center [648, 342] width 721 height 469
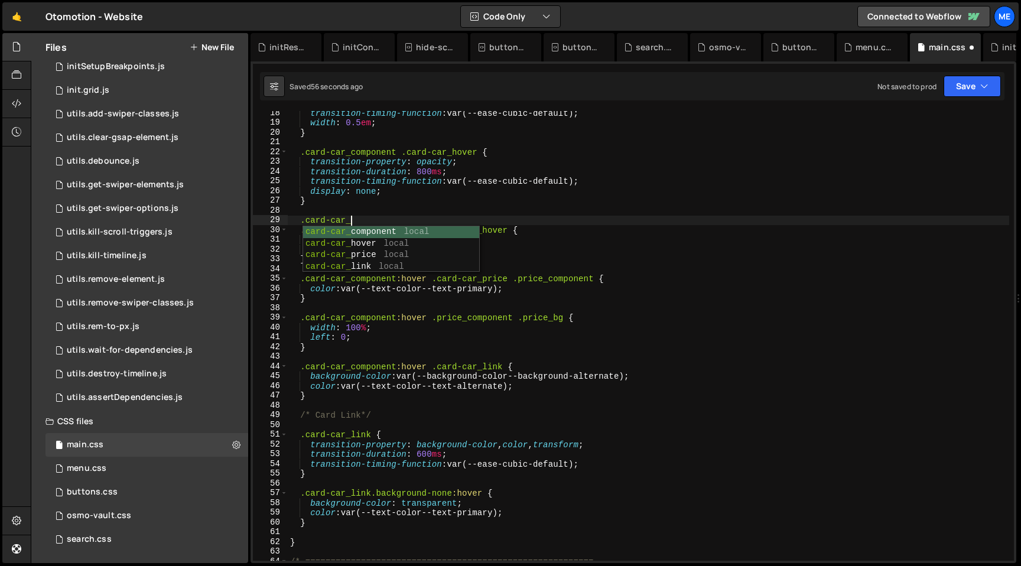
scroll to position [0, 4]
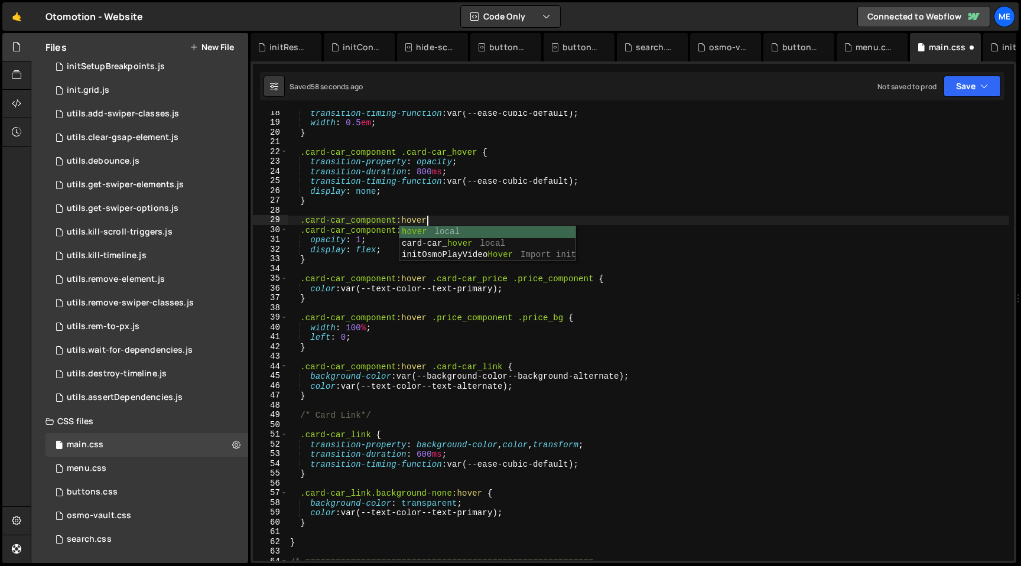
type textarea ".card-car_component:hover{}"
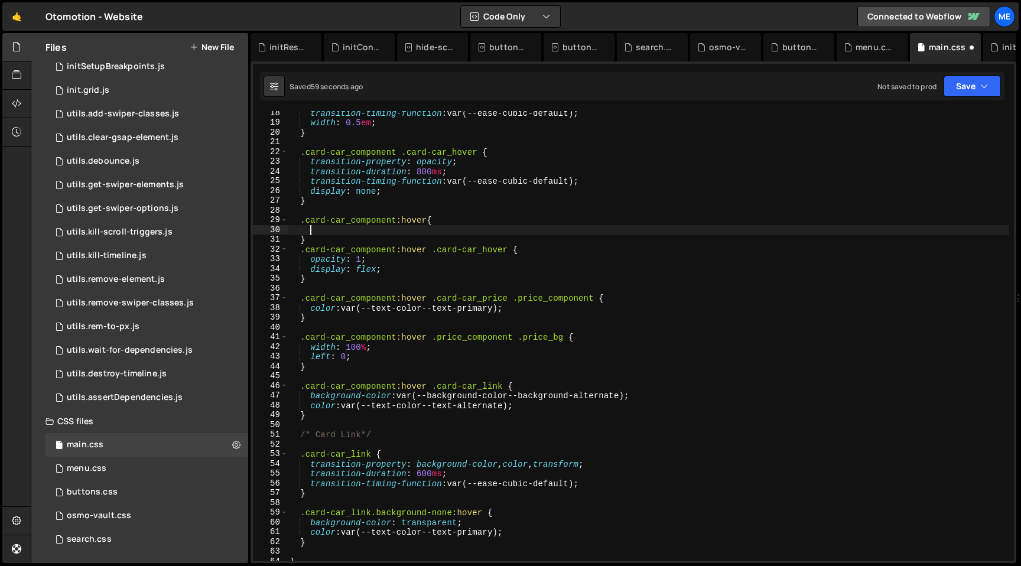
paste textarea "transform: scale(1.02);"
type textarea "}"
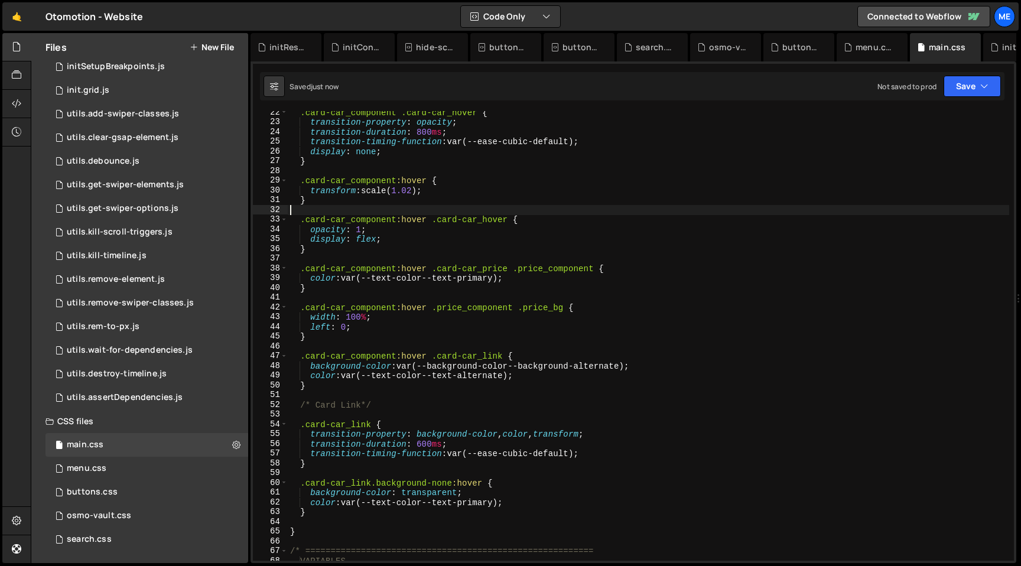
scroll to position [213, 0]
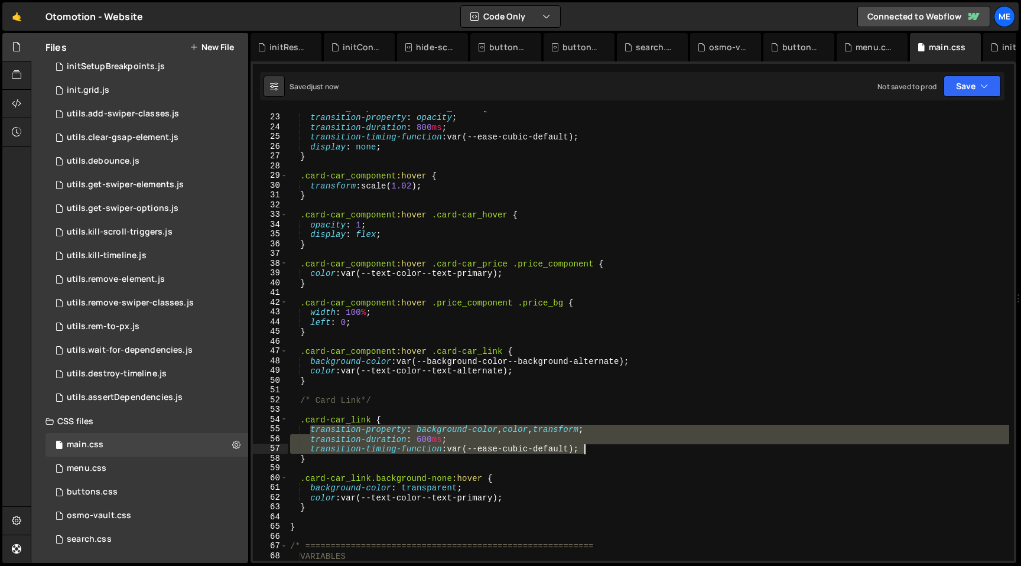
drag, startPoint x: 311, startPoint y: 430, endPoint x: 701, endPoint y: 447, distance: 390.9
click at [701, 447] on div ".card-car_component .card-car_hover { transition-property : opacity ; transitio…" at bounding box center [648, 337] width 721 height 469
click at [583, 435] on div ".card-car_component .card-car_hover { transition-property : opacity ; transitio…" at bounding box center [648, 336] width 721 height 450
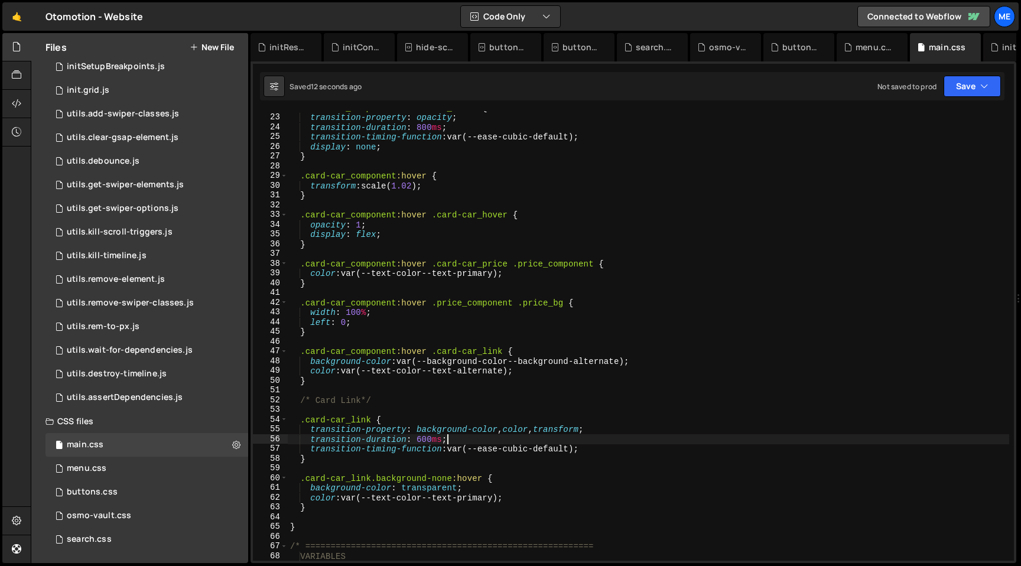
click at [583, 435] on div ".card-car_component .card-car_hover { transition-property : opacity ; transitio…" at bounding box center [648, 337] width 721 height 469
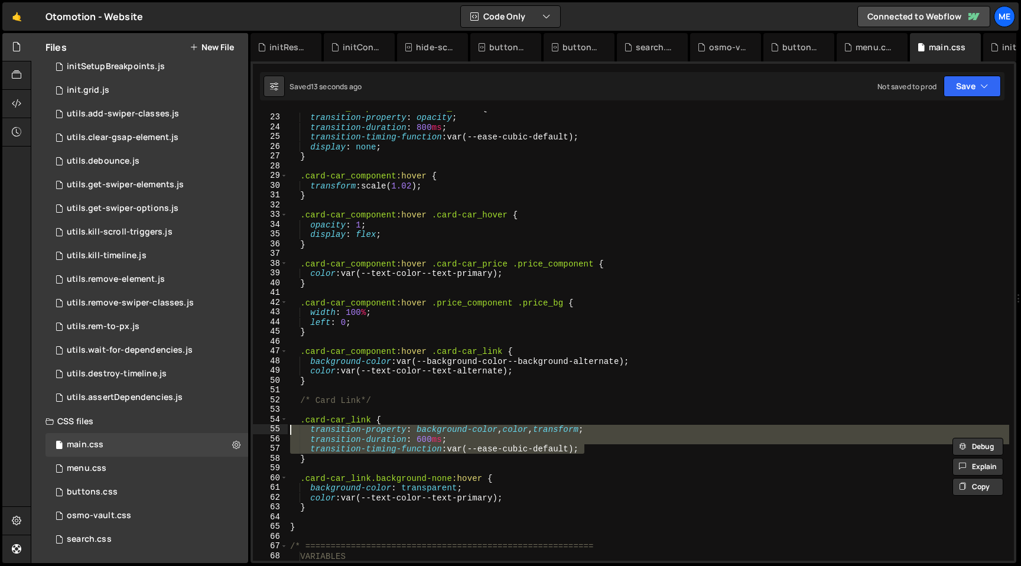
drag, startPoint x: 589, startPoint y: 451, endPoint x: 258, endPoint y: 427, distance: 331.1
click at [258, 427] on div "transition-duration: 600ms; 22 23 24 25 26 27 28 29 30 31 32 33 34 35 36 37 38 …" at bounding box center [633, 336] width 761 height 450
click at [578, 430] on div ".card-car_component .card-car_hover { transition-property : opacity ; transitio…" at bounding box center [648, 336] width 721 height 450
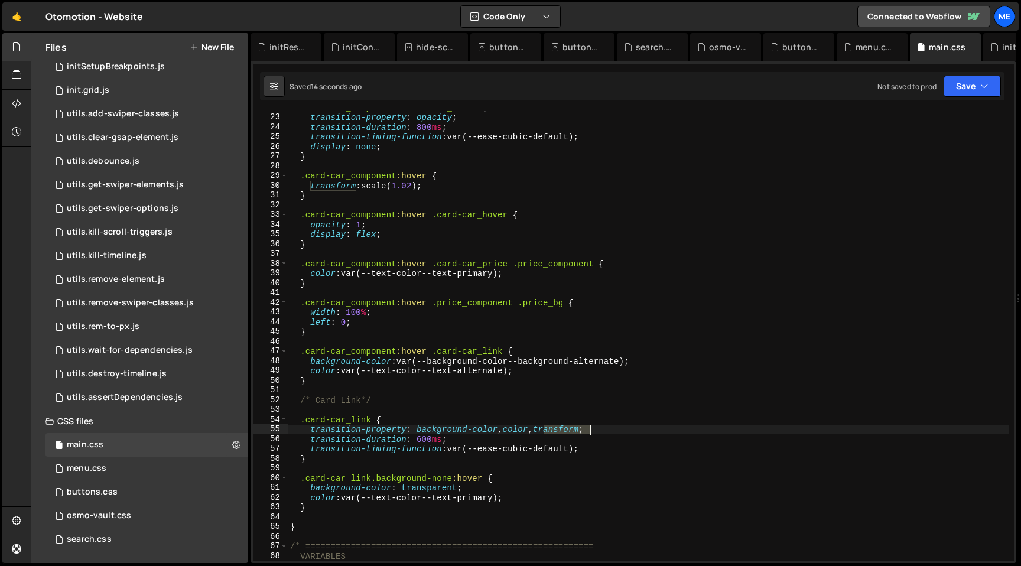
click at [578, 430] on div ".card-car_component .card-car_hover { transition-property : opacity ; transitio…" at bounding box center [648, 337] width 721 height 469
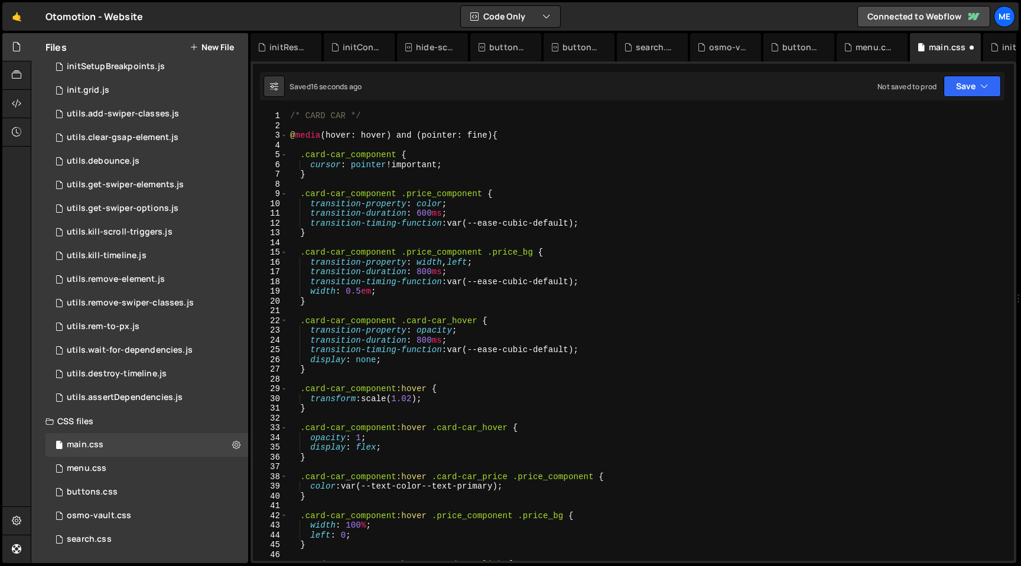
scroll to position [0, 0]
click at [480, 165] on div "/* CARD CAR */ @ media (hover: hover) and (pointer: fine) { .card-car_component…" at bounding box center [648, 345] width 721 height 469
type textarea ".card-car_component {"
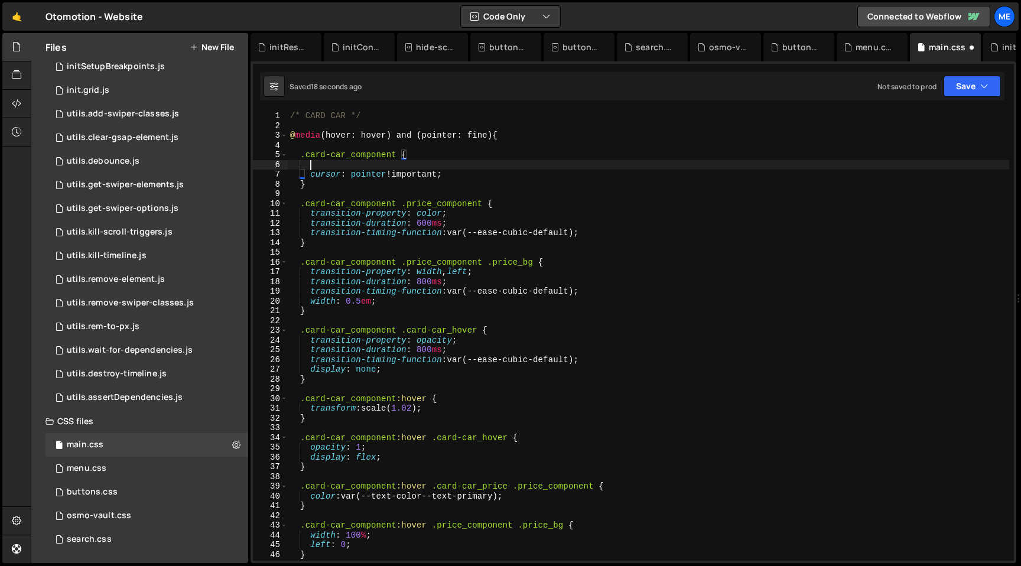
scroll to position [0, 1]
paste textarea "transition-timing-function: var(--ease-cubic-default);"
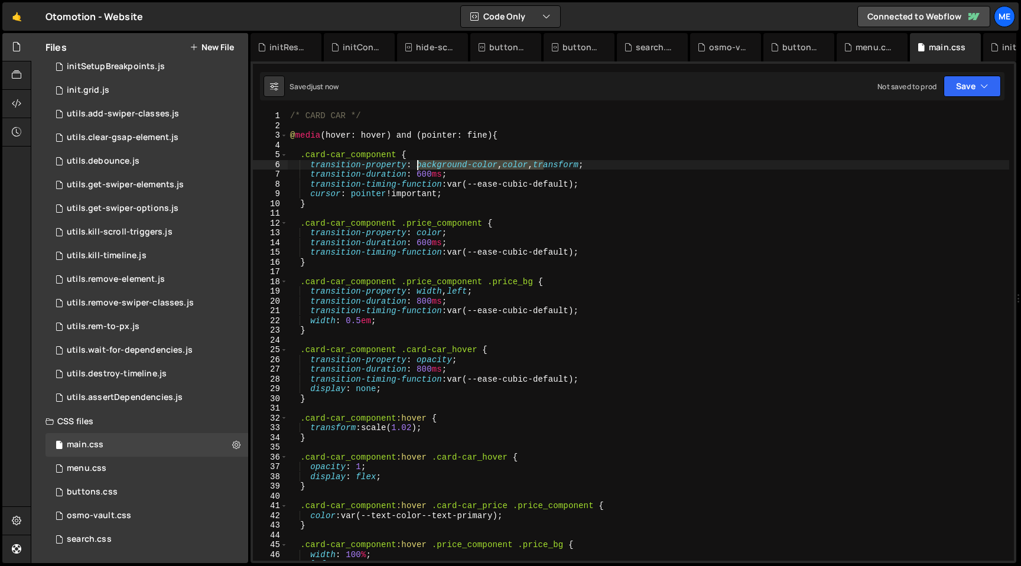
drag, startPoint x: 544, startPoint y: 164, endPoint x: 415, endPoint y: 163, distance: 128.8
click at [415, 163] on div "/* CARD CAR */ @ media (hover: hover) and (pointer: fine) { .card-car_component…" at bounding box center [648, 345] width 721 height 469
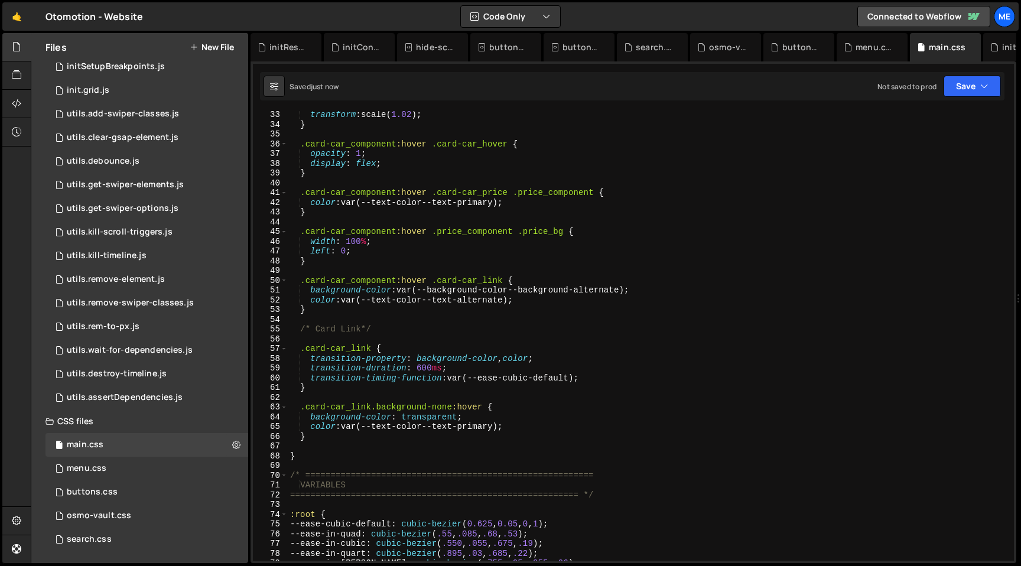
scroll to position [379, 0]
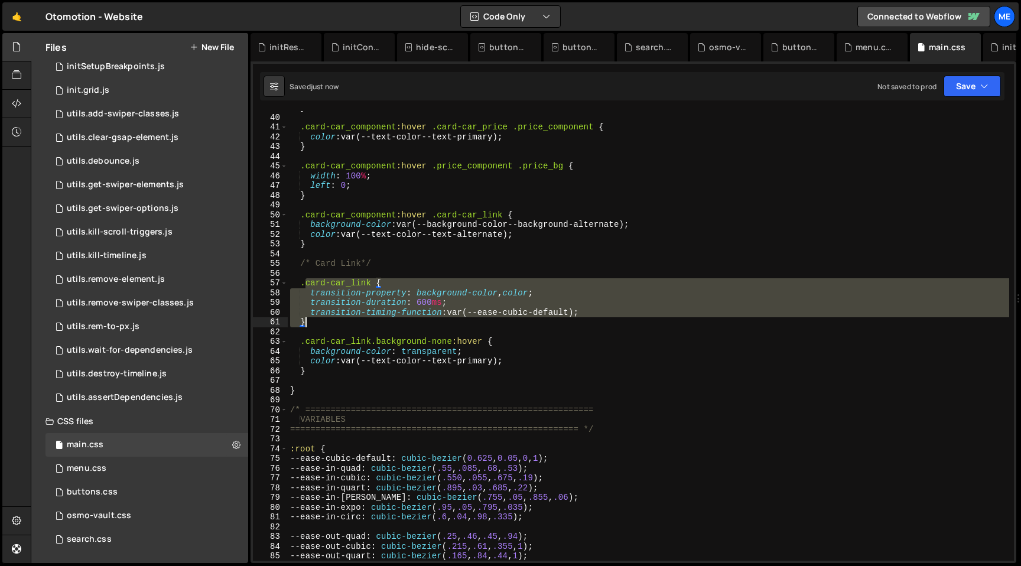
drag, startPoint x: 303, startPoint y: 283, endPoint x: 329, endPoint y: 317, distance: 42.7
click at [329, 317] on div "} .card-car_component :hover .card-car_price .price_component { color : var(--t…" at bounding box center [648, 337] width 721 height 469
click at [327, 321] on div "} .card-car_component :hover .card-car_price .price_component { color : var(--t…" at bounding box center [648, 336] width 721 height 450
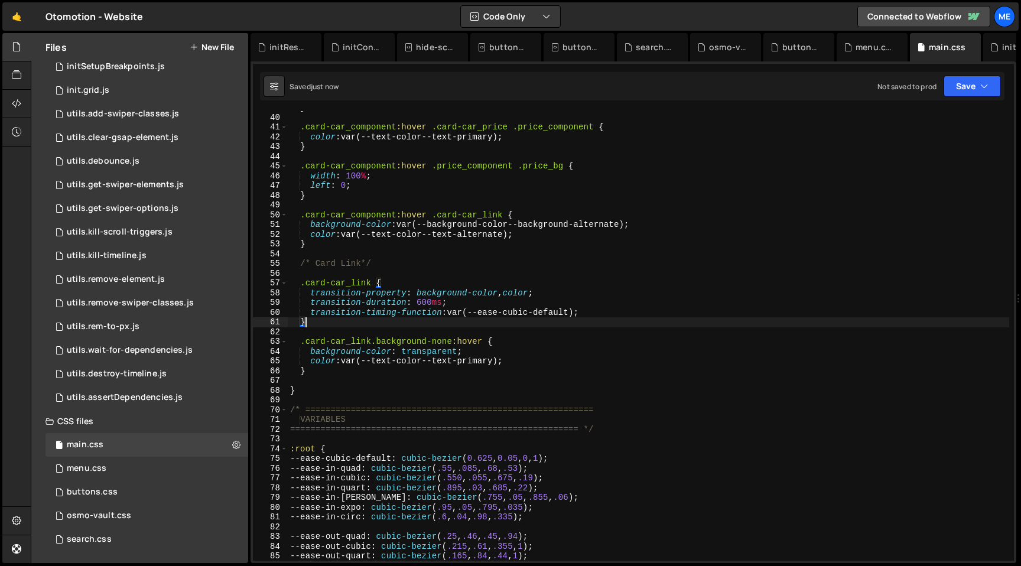
click at [301, 282] on div "} .card-car_component :hover .card-car_price .price_component { color : var(--t…" at bounding box center [648, 337] width 721 height 469
type textarea ".card-car_link { transition-property: background-color, color;"
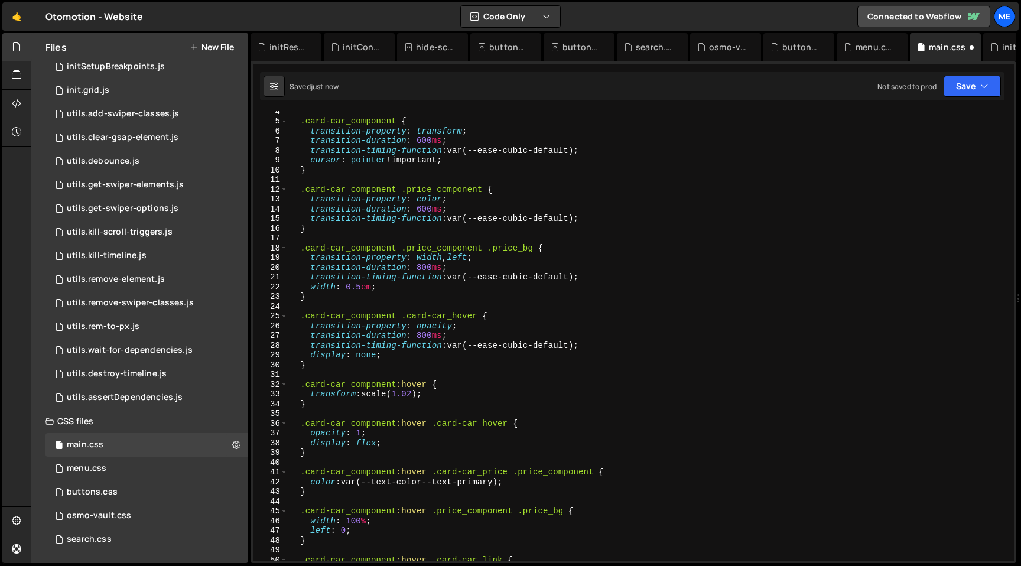
scroll to position [0, 0]
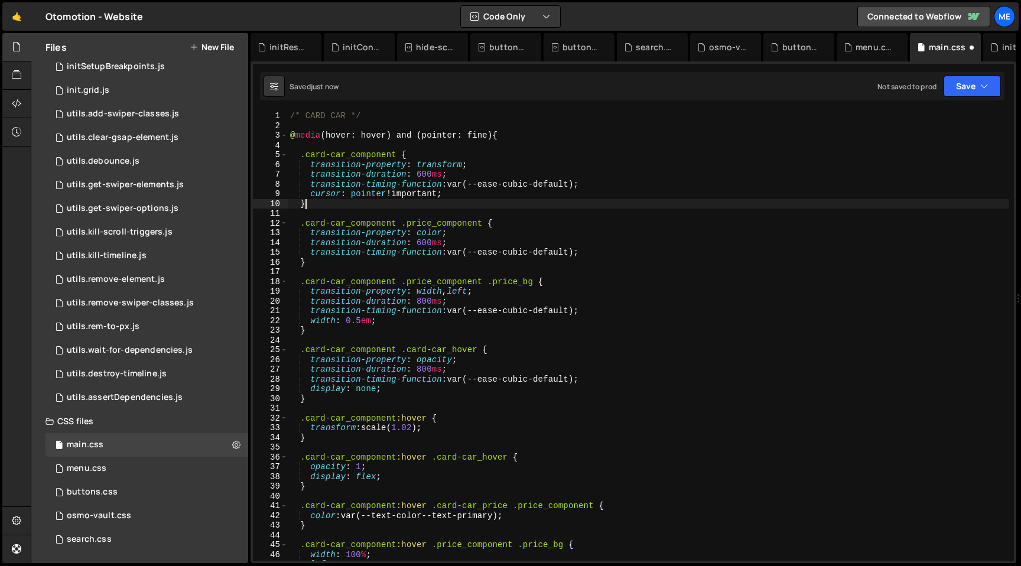
click at [344, 207] on div "/* CARD CAR */ @ media (hover: hover) and (pointer: fine) { .card-car_component…" at bounding box center [648, 345] width 721 height 469
type textarea "}"
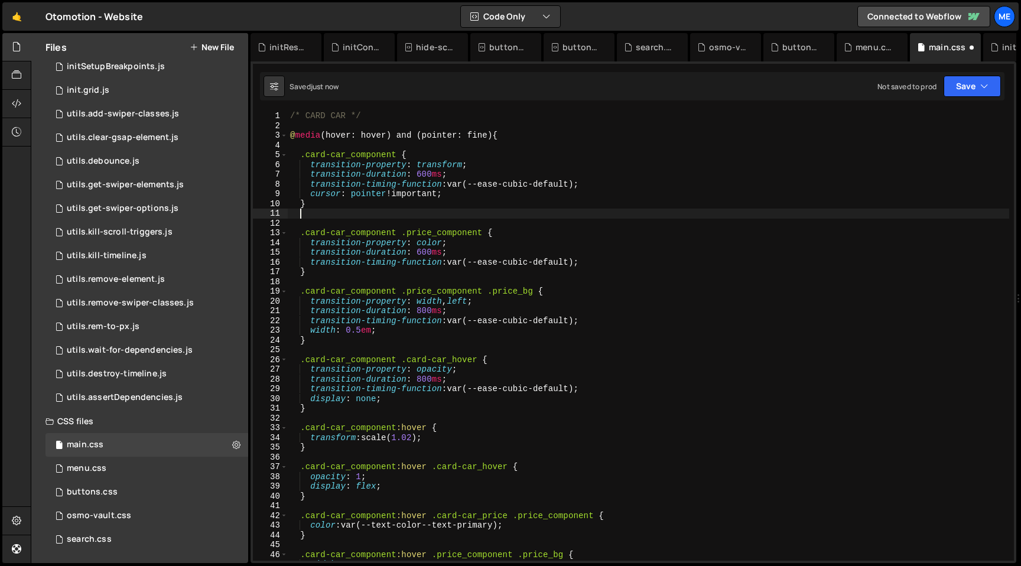
paste textarea "}"
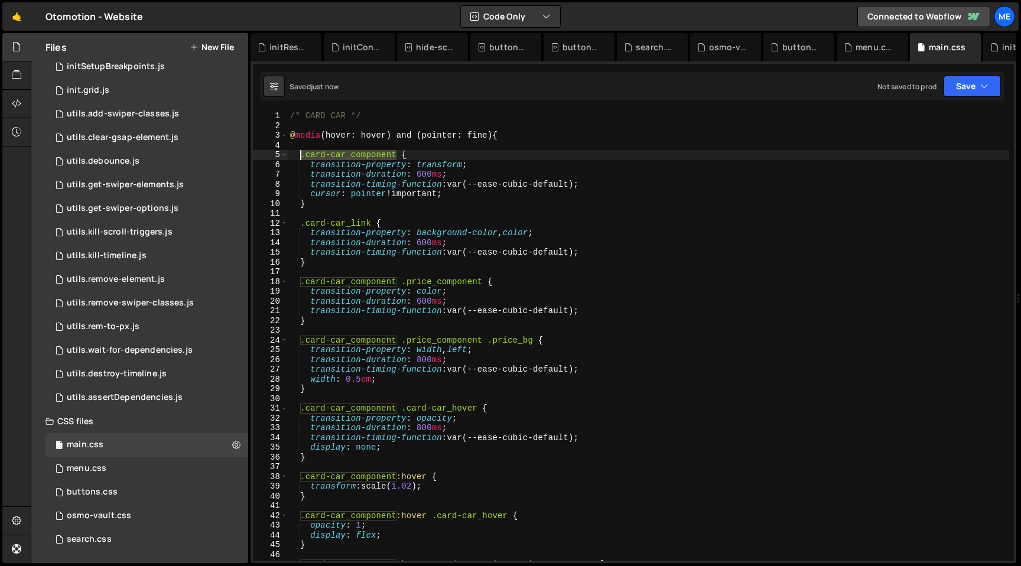
drag, startPoint x: 398, startPoint y: 157, endPoint x: 300, endPoint y: 155, distance: 98.1
click at [300, 155] on div "/* CARD CAR */ @ media (hover: hover) and (pointer: fine) { .card-car_component…" at bounding box center [648, 345] width 721 height 469
click at [301, 226] on div "/* CARD CAR */ @ media (hover: hover) and (pointer: fine) { .card-car_component…" at bounding box center [648, 345] width 721 height 469
paste textarea "component.card-car_"
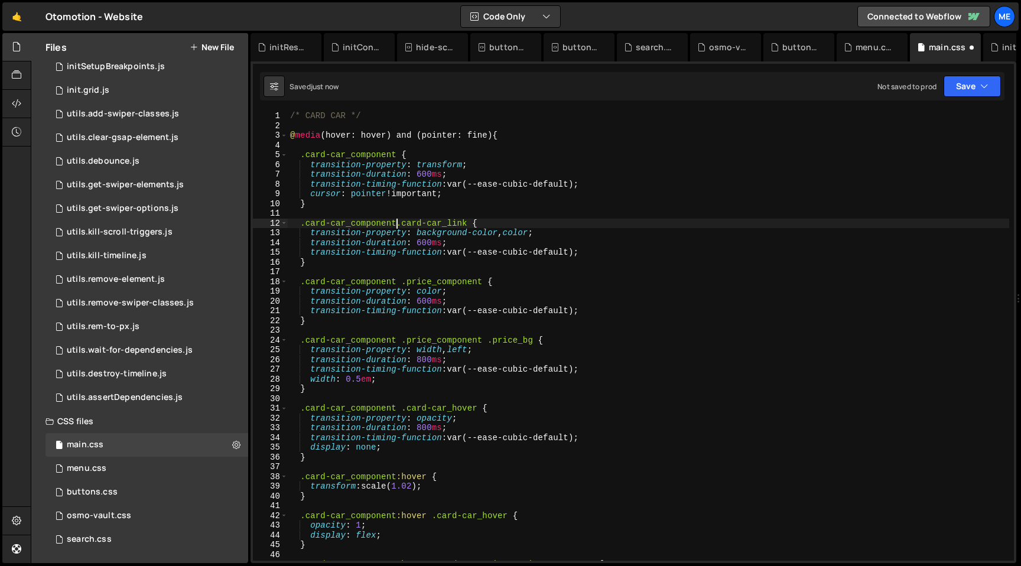
scroll to position [0, 7]
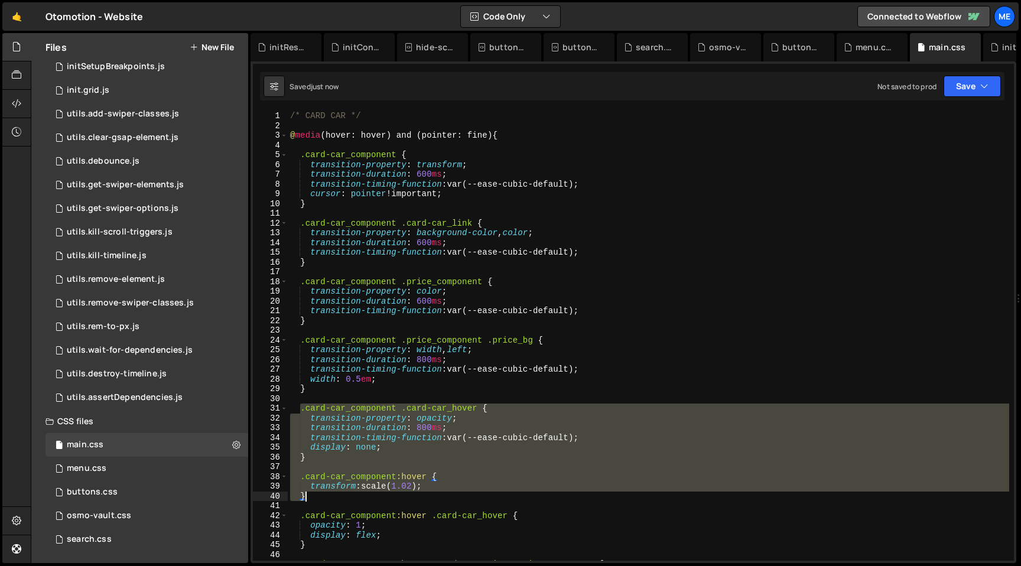
drag, startPoint x: 299, startPoint y: 409, endPoint x: 331, endPoint y: 492, distance: 88.7
click at [331, 492] on div "/* CARD CAR */ @ media (hover: hover) and (pointer: fine) { .card-car_component…" at bounding box center [648, 345] width 721 height 469
click at [331, 495] on div "/* CARD CAR */ @ media (hover: hover) and (pointer: fine) { .card-car_component…" at bounding box center [648, 336] width 721 height 450
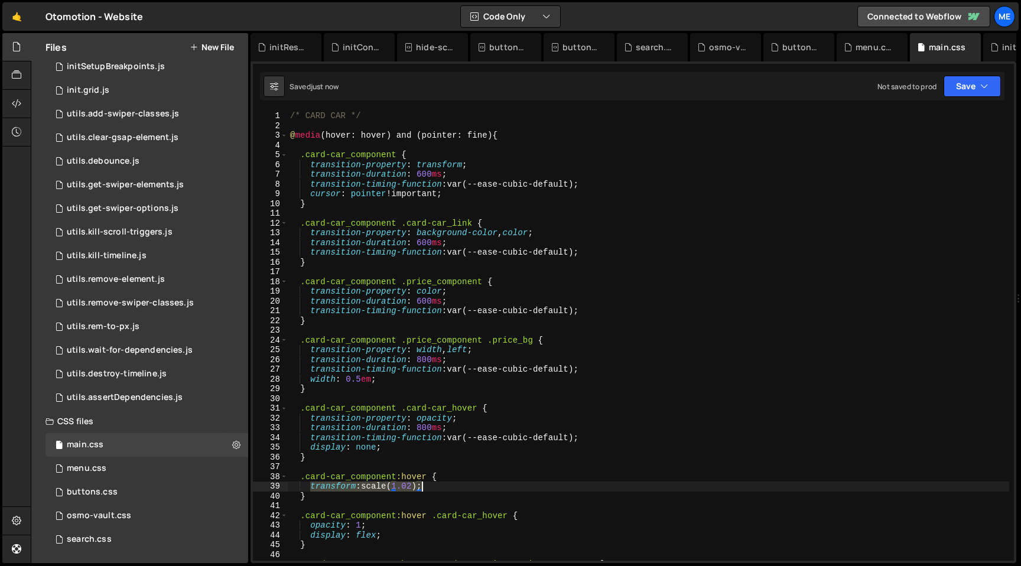
drag, startPoint x: 308, startPoint y: 486, endPoint x: 467, endPoint y: 486, distance: 158.4
click at [467, 486] on div "/* CARD CAR */ @ media (hover: hover) and (pointer: fine) { .card-car_component…" at bounding box center [648, 345] width 721 height 469
click at [318, 500] on div "/* CARD CAR */ @ media (hover: hover) and (pointer: fine) { .card-car_component…" at bounding box center [648, 345] width 721 height 469
type textarea "}"
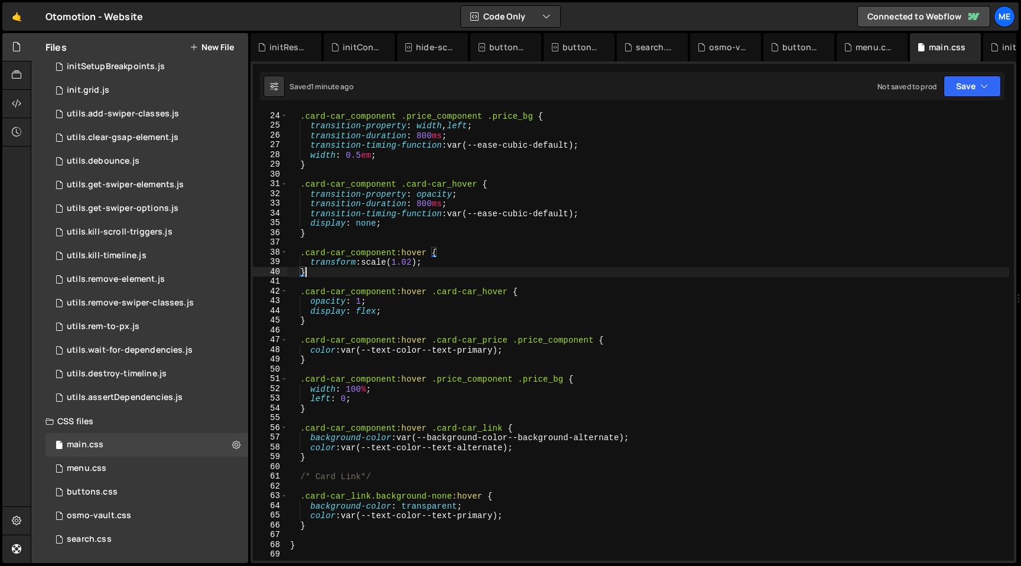
scroll to position [225, 0]
click at [633, 359] on div ".card-car_component .price_component .price_bg { transition-property : width , …" at bounding box center [648, 345] width 721 height 469
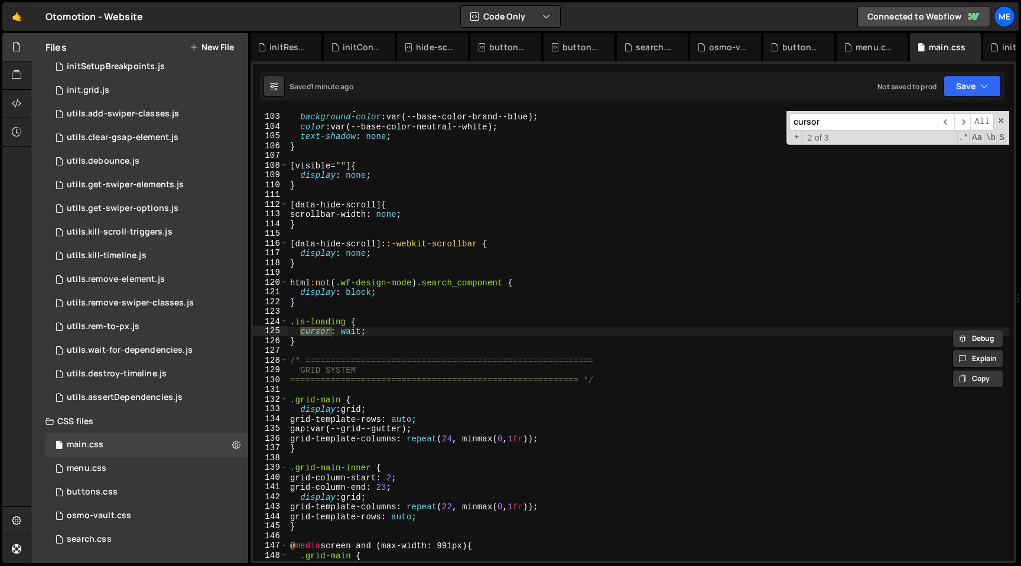
scroll to position [994, 0]
type input "cursor"
click at [301, 330] on div ": :selection { background-color : var(--base-color-brand--blue) ; color : var(-…" at bounding box center [648, 336] width 721 height 450
type textarea ".is-loading {"
